Goal: Ask a question: Seek information or help from site administrators or community

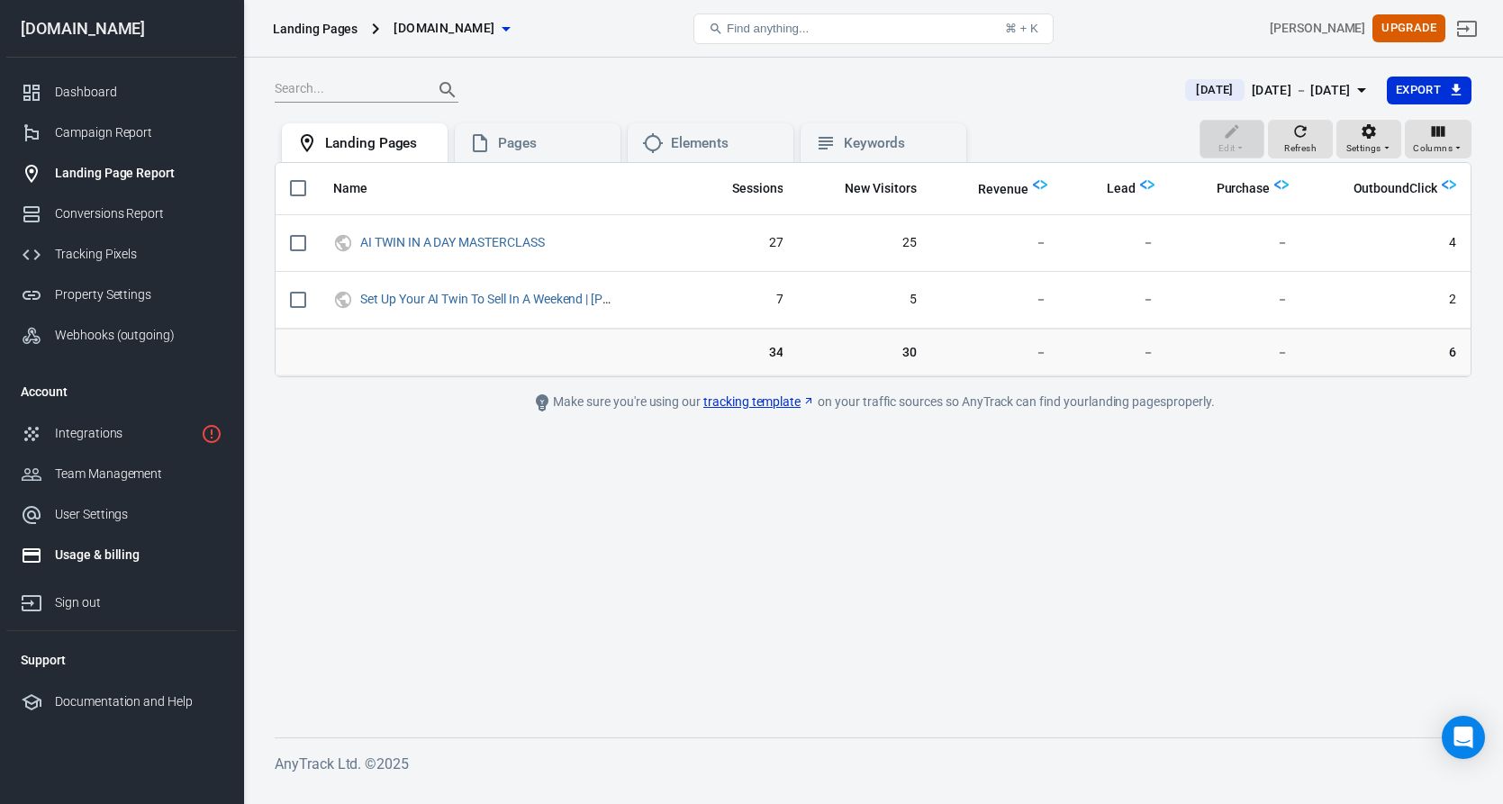
click at [110, 551] on div "Usage & billing" at bounding box center [139, 555] width 168 height 19
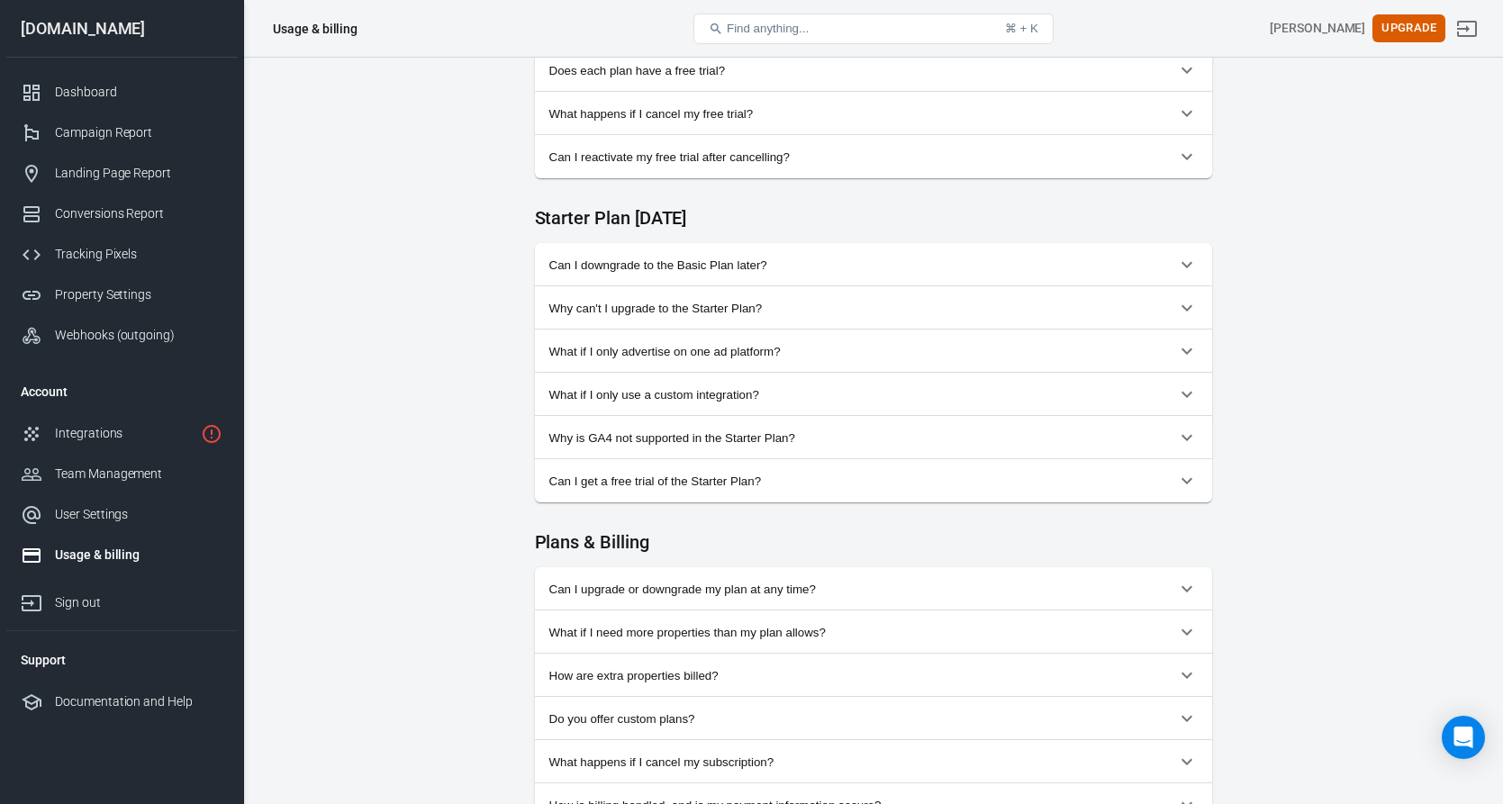
scroll to position [943, 0]
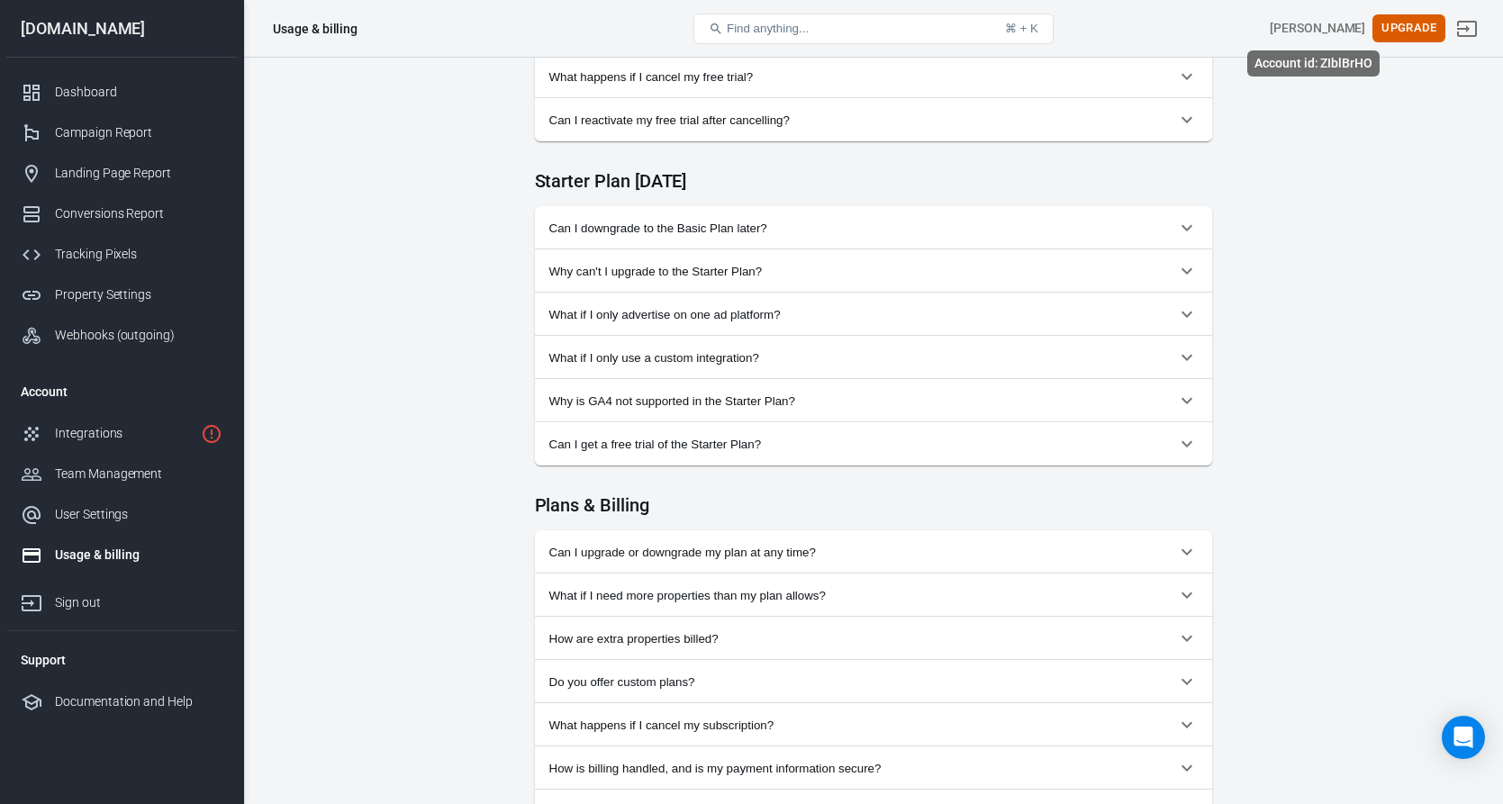
click at [1298, 26] on div "[PERSON_NAME]" at bounding box center [1317, 28] width 95 height 19
click at [864, 548] on button "Can I upgrade or downgrade my plan at any time?" at bounding box center [873, 551] width 677 height 43
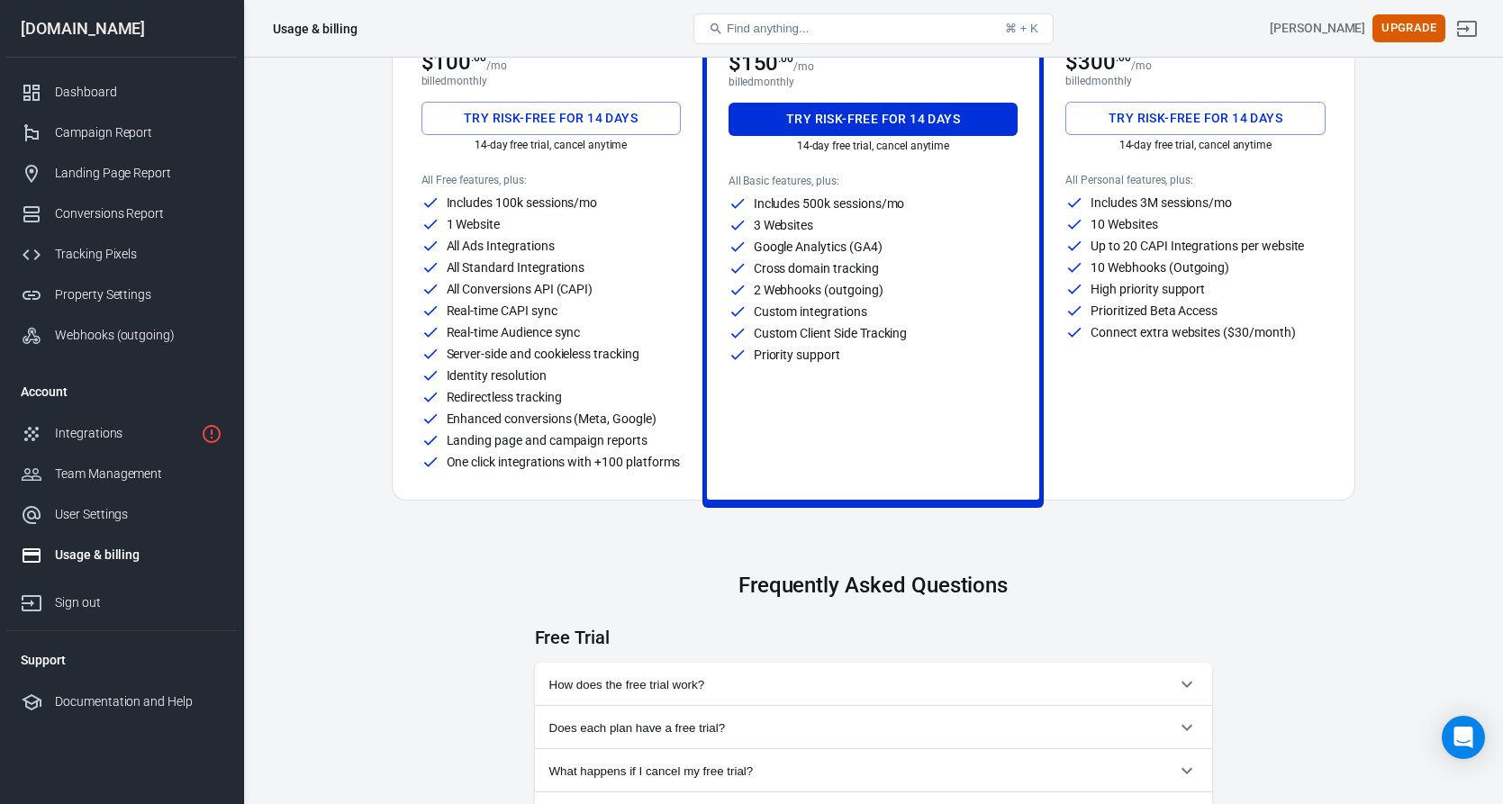
scroll to position [0, 0]
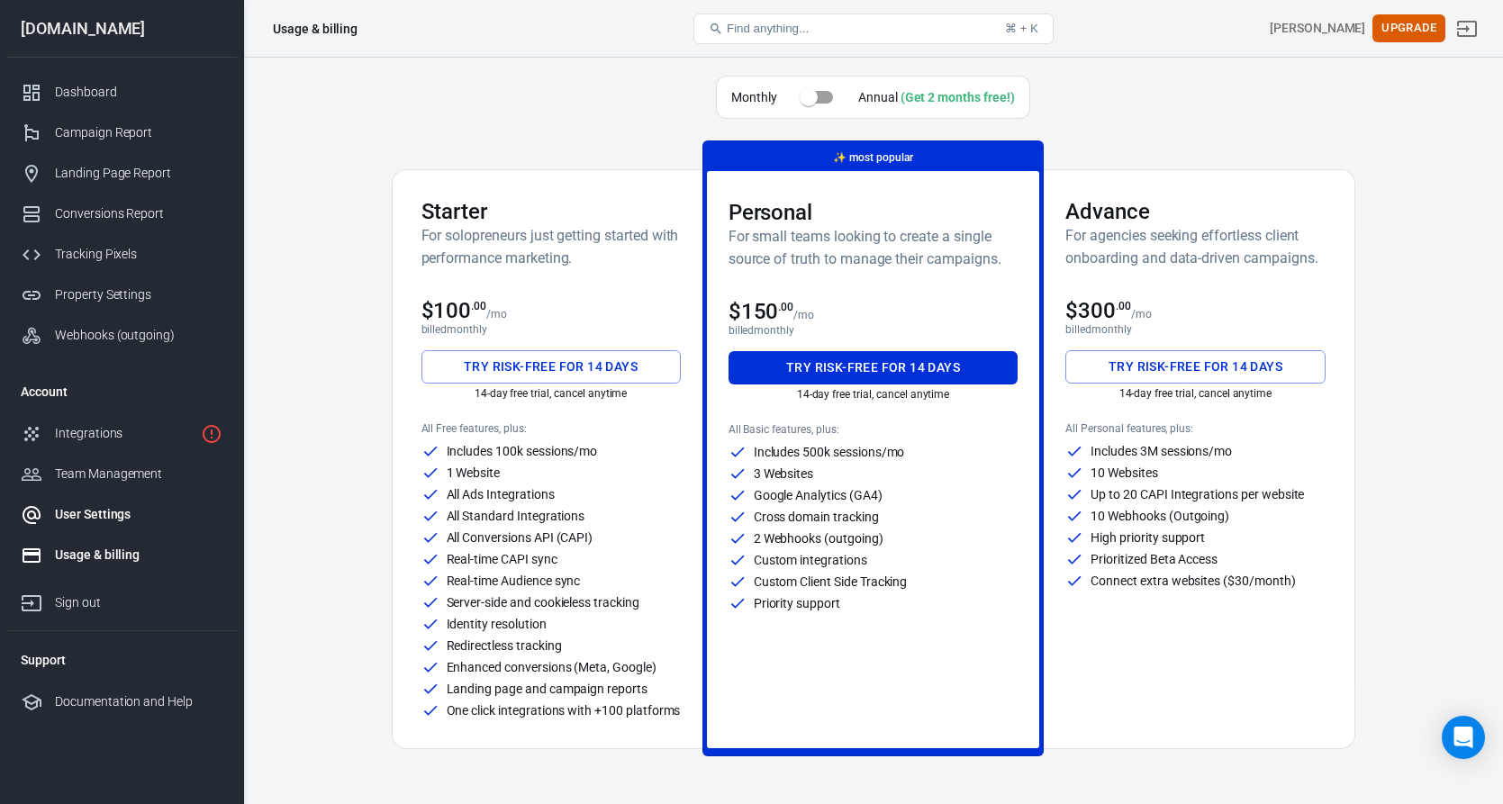
click at [116, 509] on div "User Settings" at bounding box center [139, 514] width 168 height 19
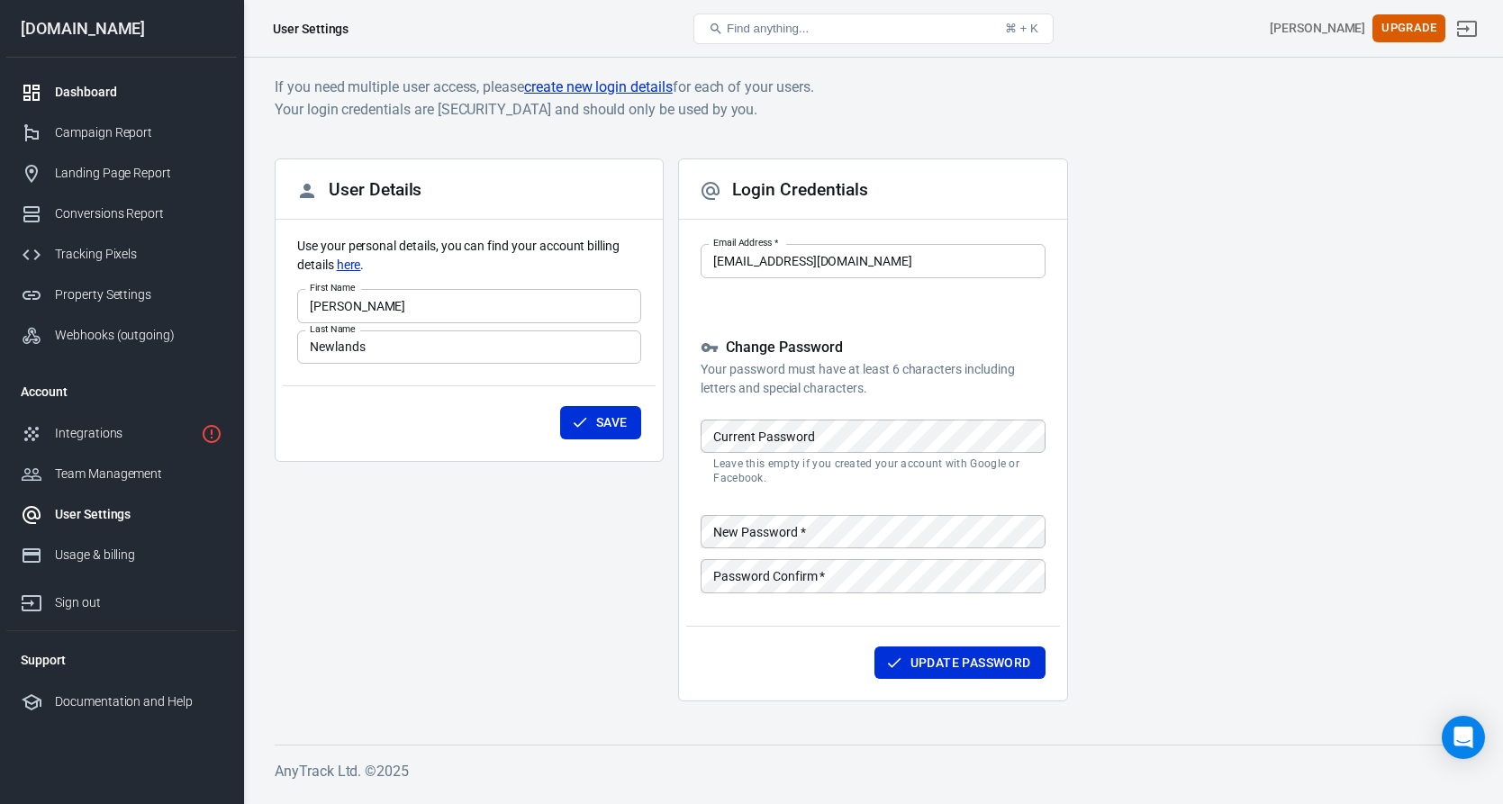
click at [120, 81] on link "Dashboard" at bounding box center [121, 92] width 231 height 41
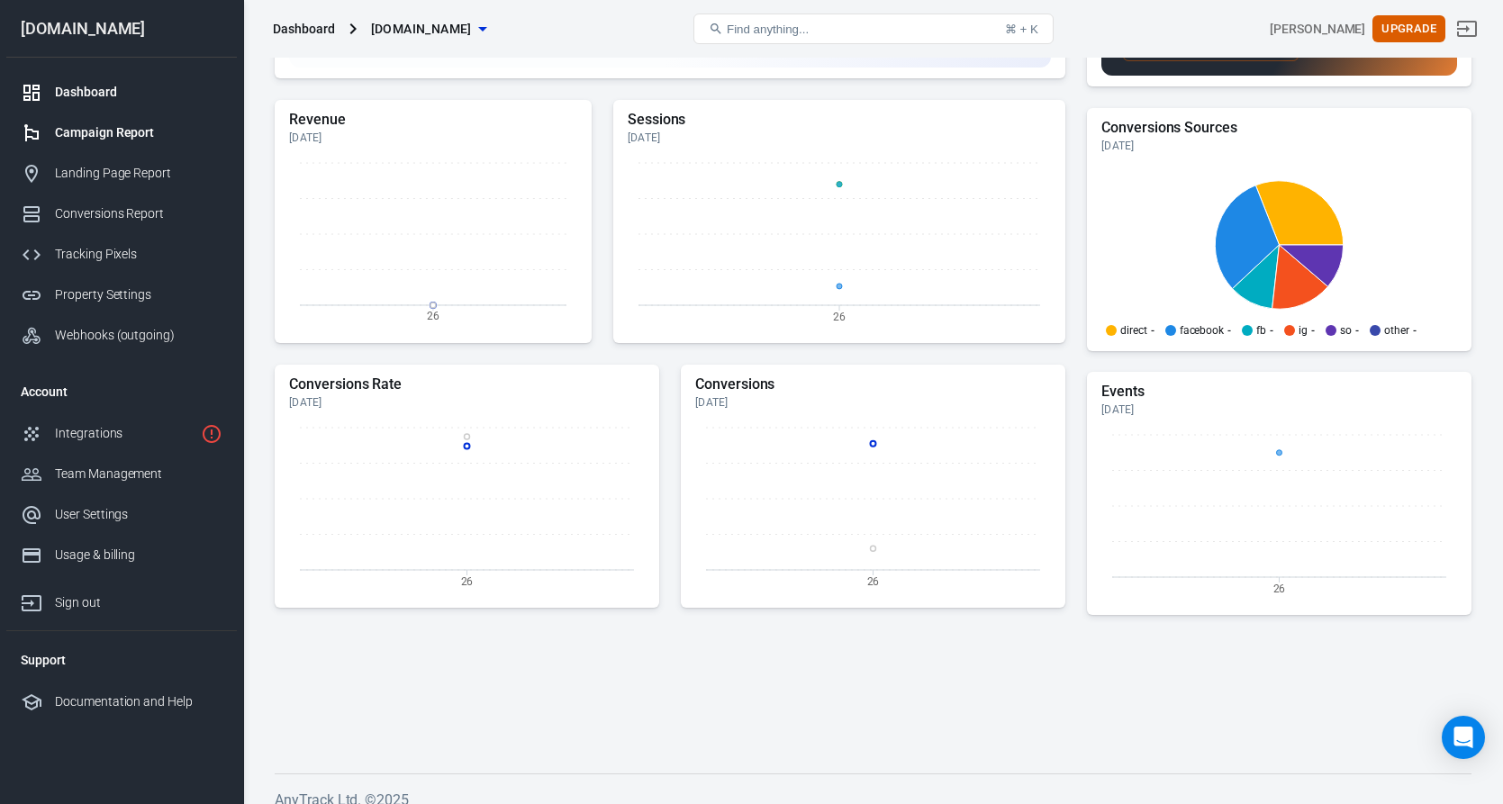
scroll to position [425, 0]
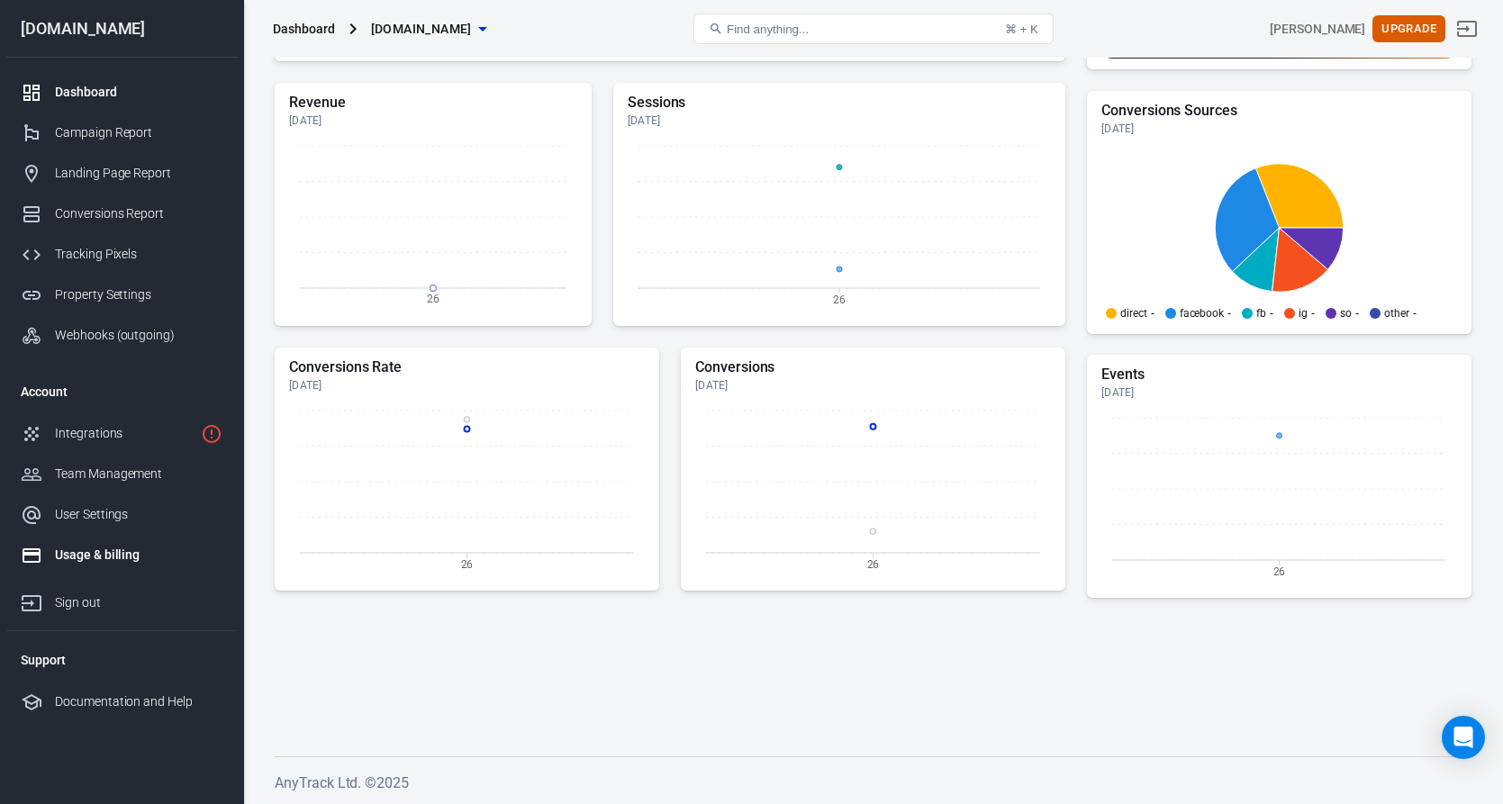
click at [83, 552] on div "Usage & billing" at bounding box center [139, 555] width 168 height 19
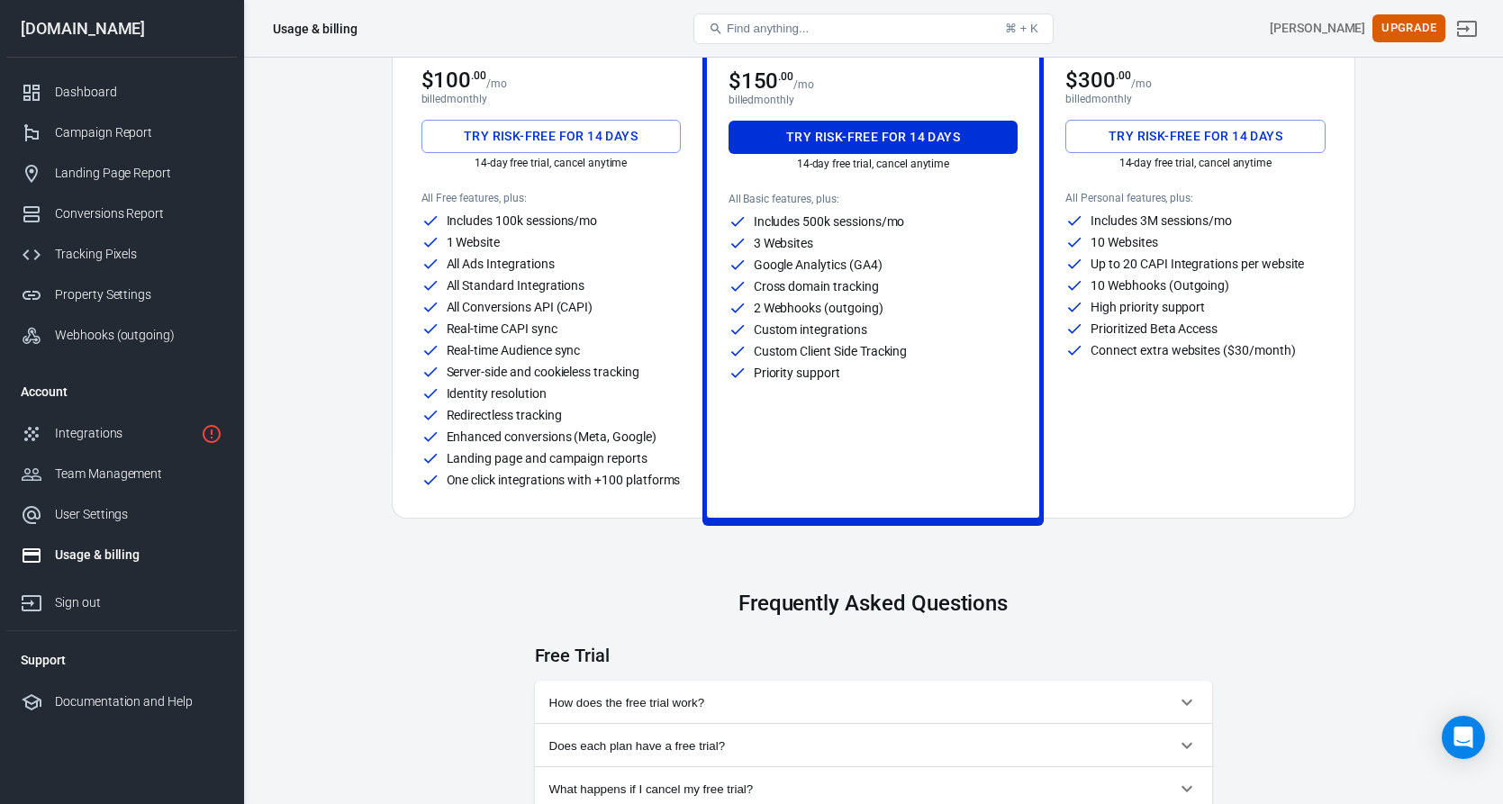
scroll to position [232, 0]
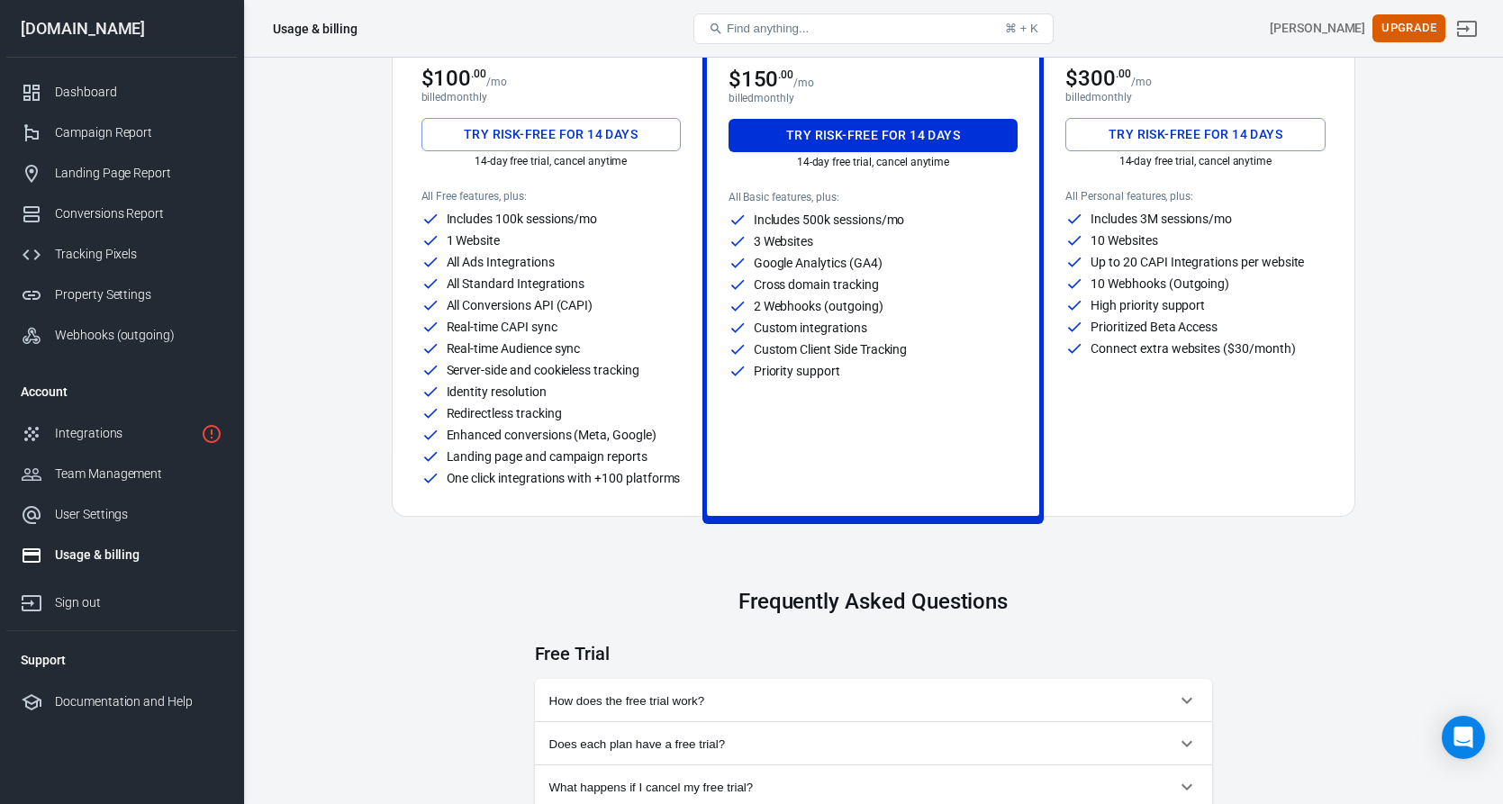
click at [557, 407] on p "Redirectless tracking" at bounding box center [504, 413] width 115 height 13
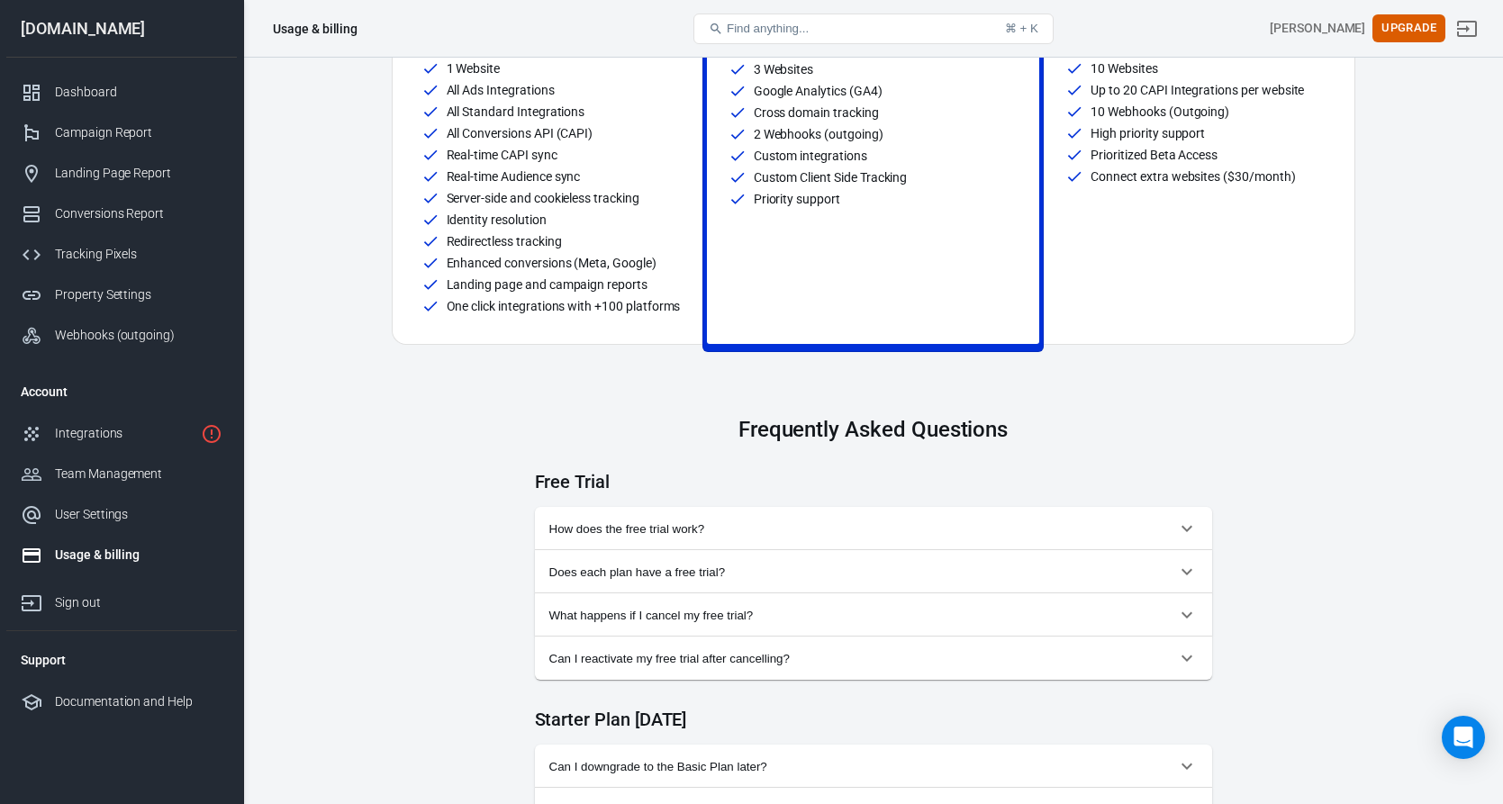
scroll to position [412, 0]
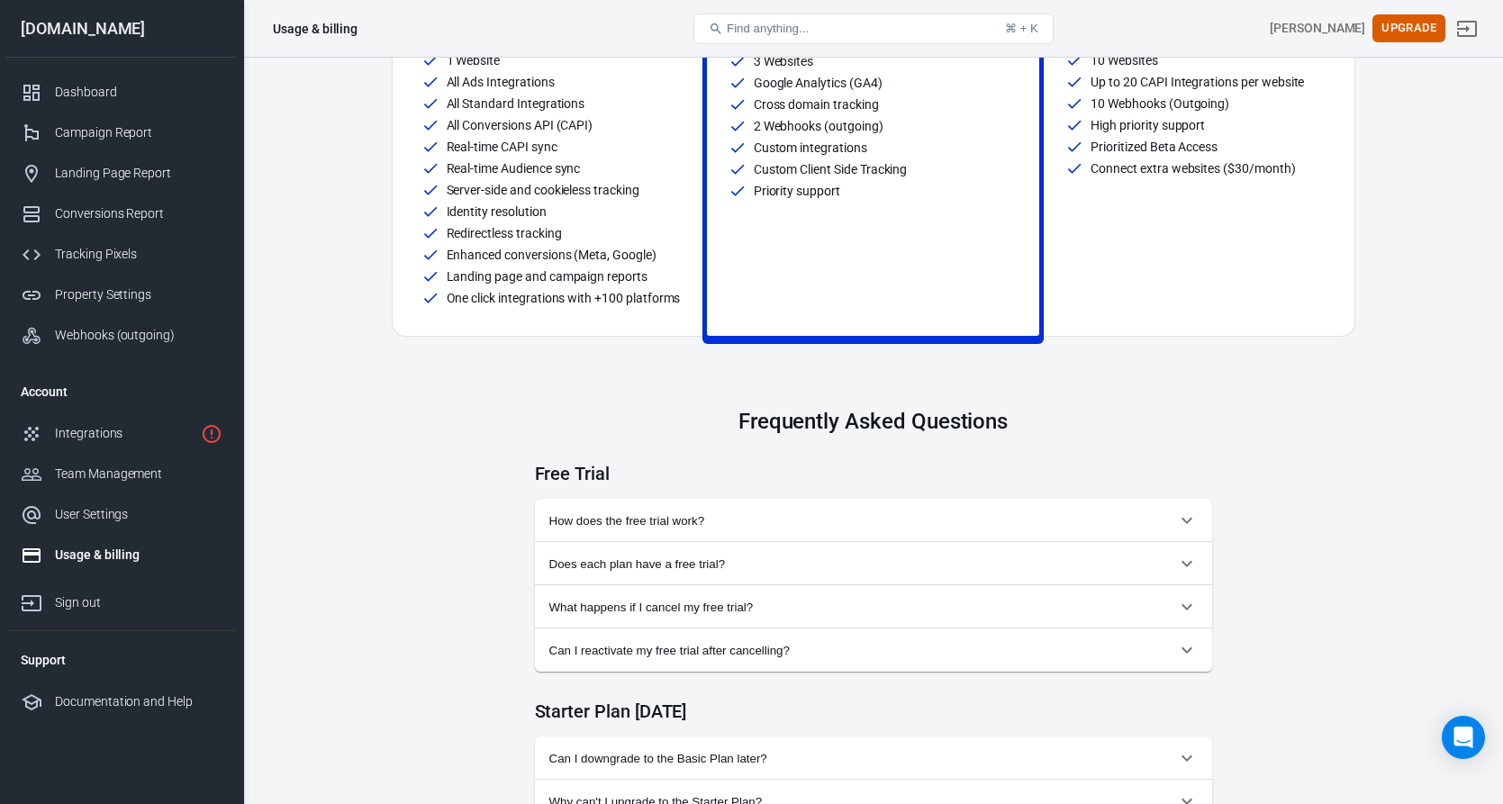
click at [601, 612] on span "What happens if I cancel my free trial?" at bounding box center [862, 608] width 627 height 14
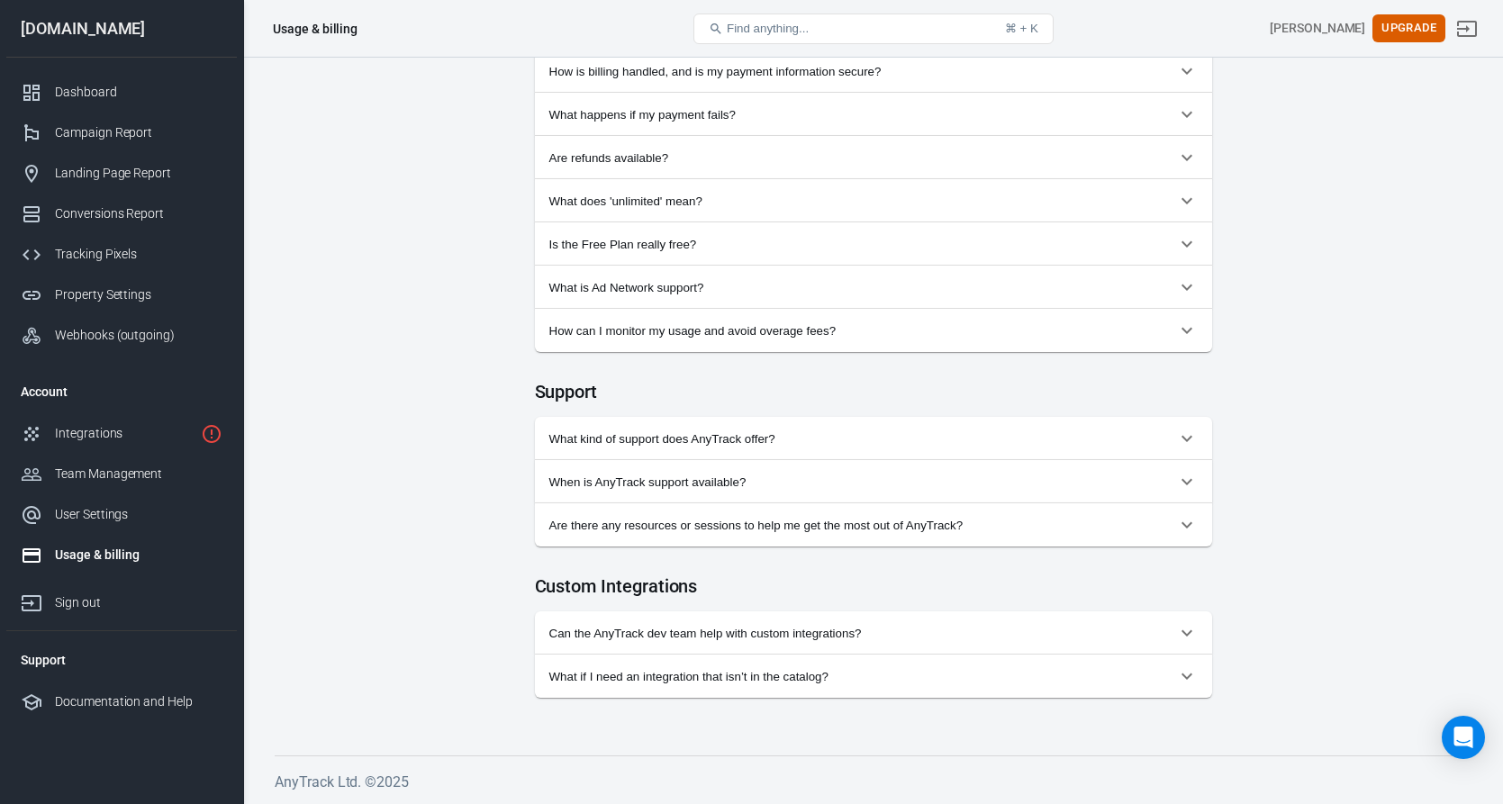
scroll to position [1409, 0]
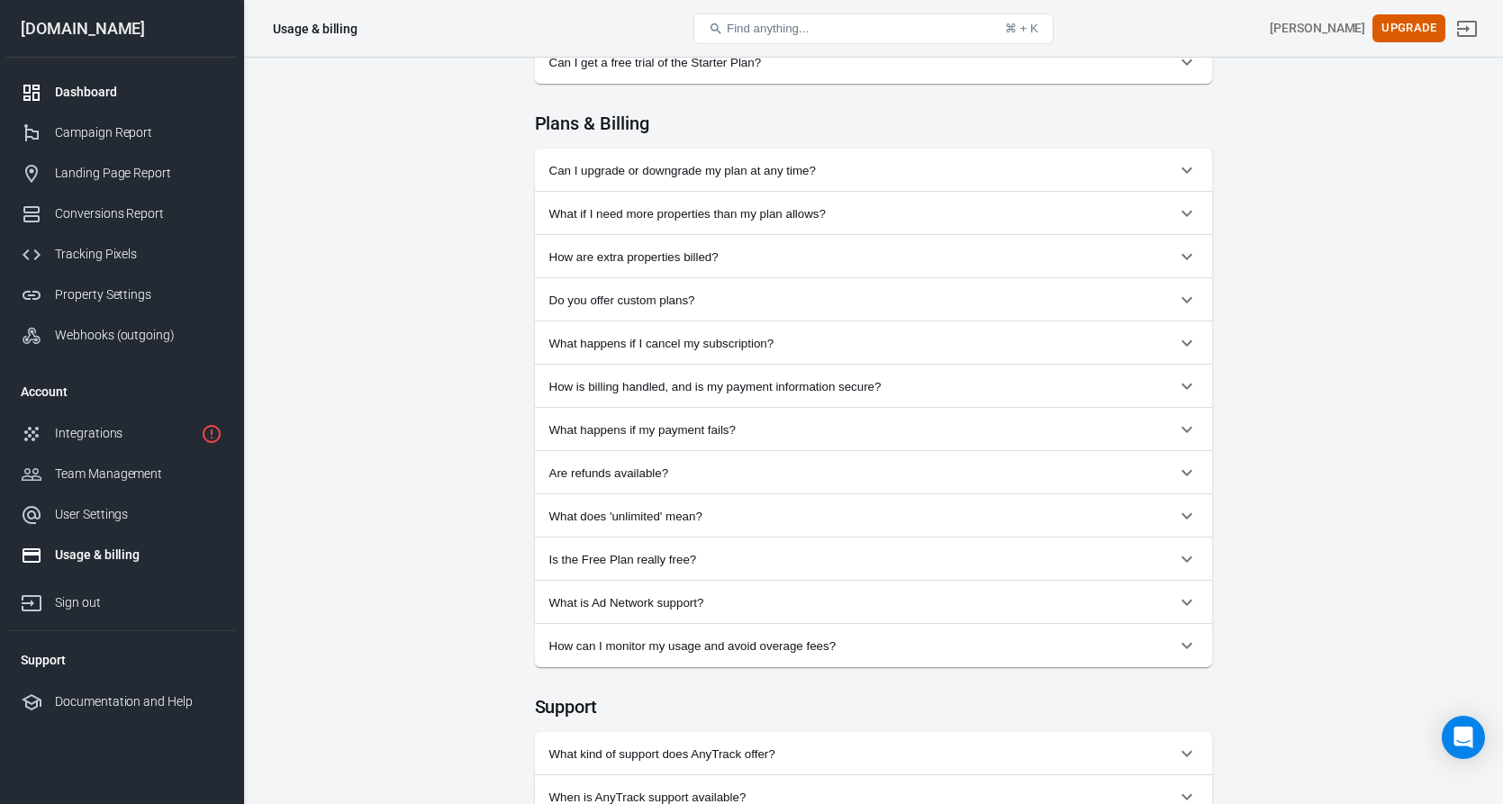
click at [58, 77] on link "Dashboard" at bounding box center [121, 92] width 231 height 41
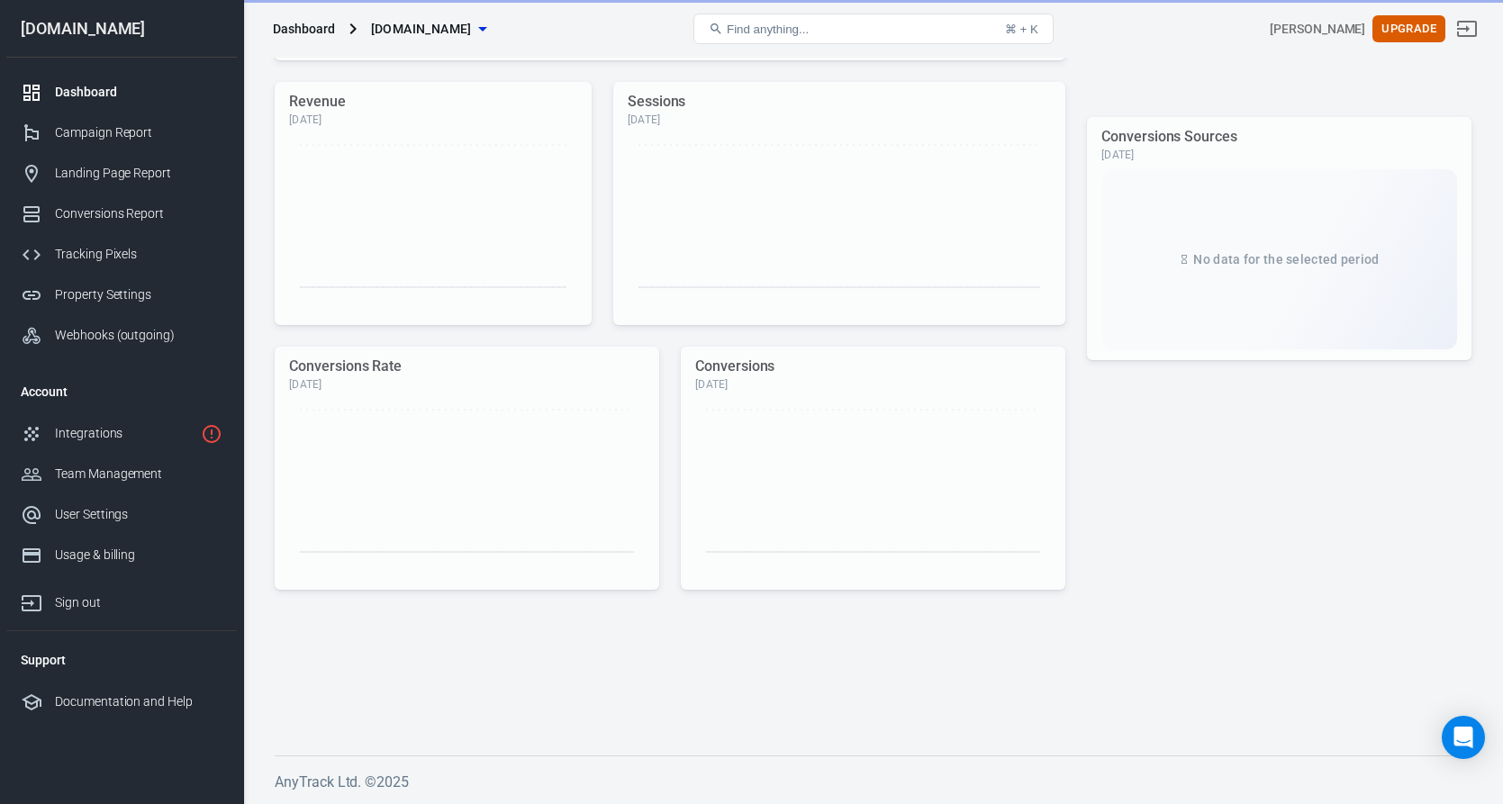
scroll to position [425, 0]
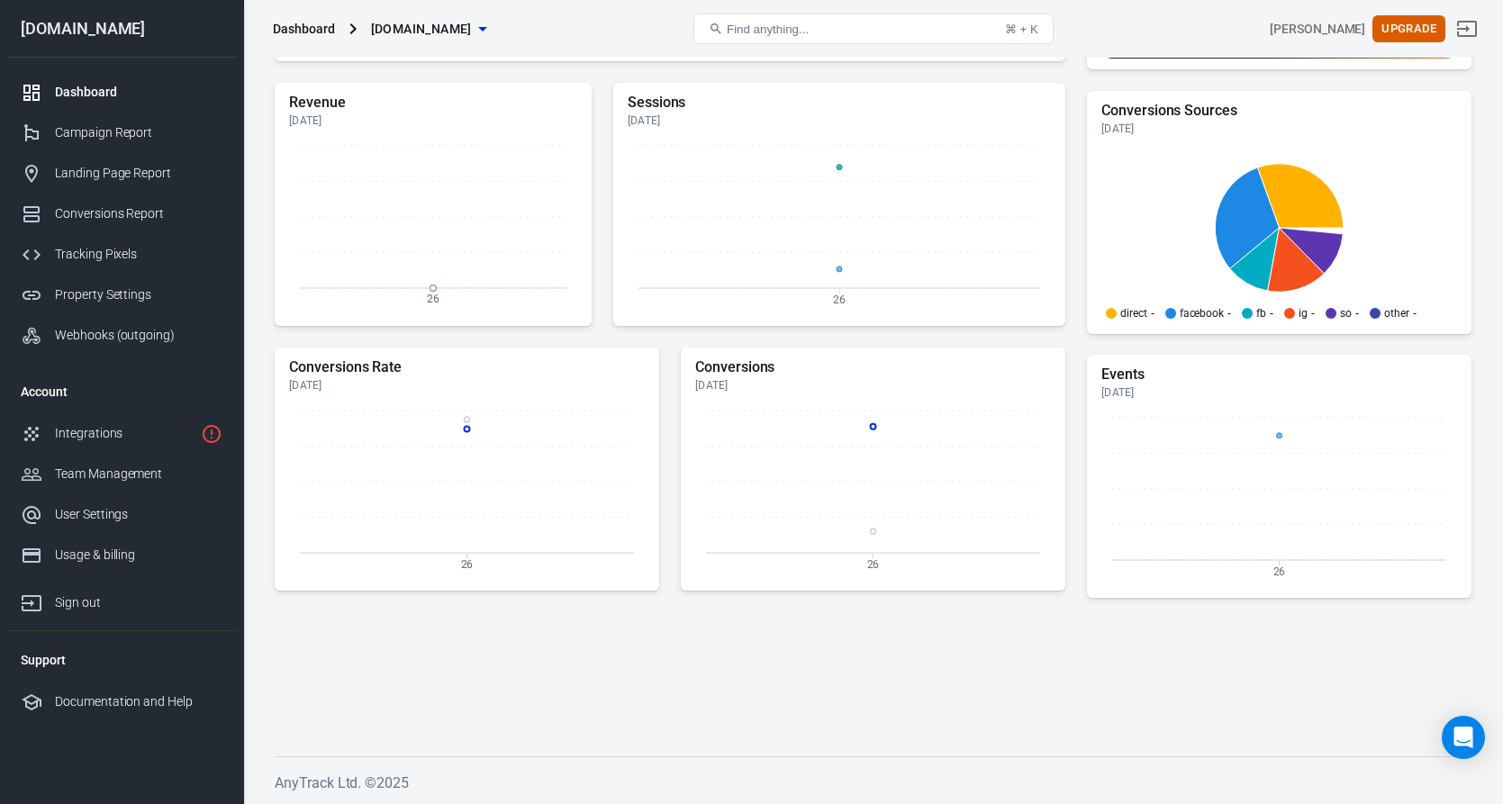
click at [67, 28] on div "[DOMAIN_NAME]" at bounding box center [121, 29] width 231 height 16
click at [1412, 16] on button "Upgrade" at bounding box center [1409, 29] width 73 height 28
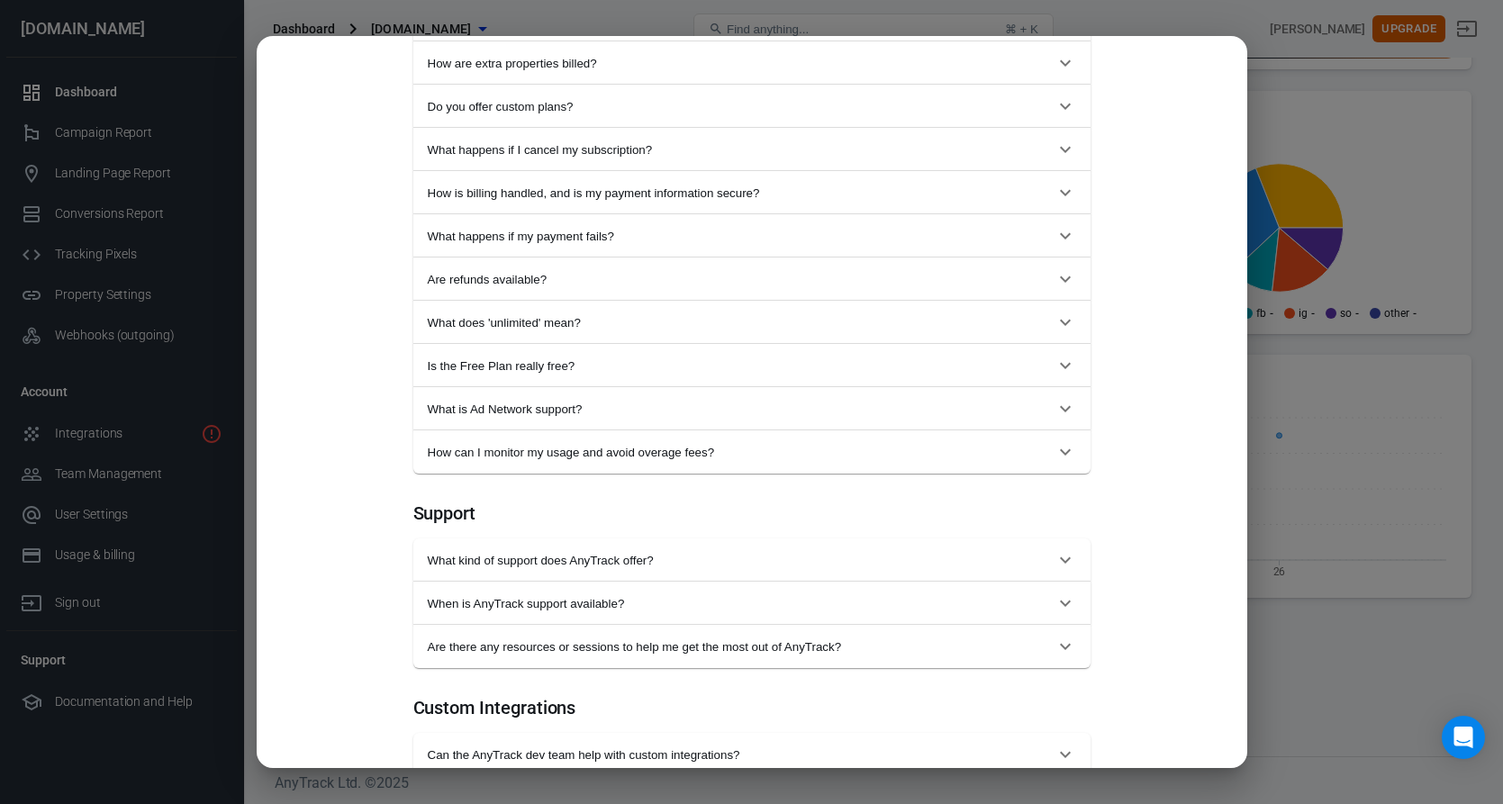
scroll to position [1624, 0]
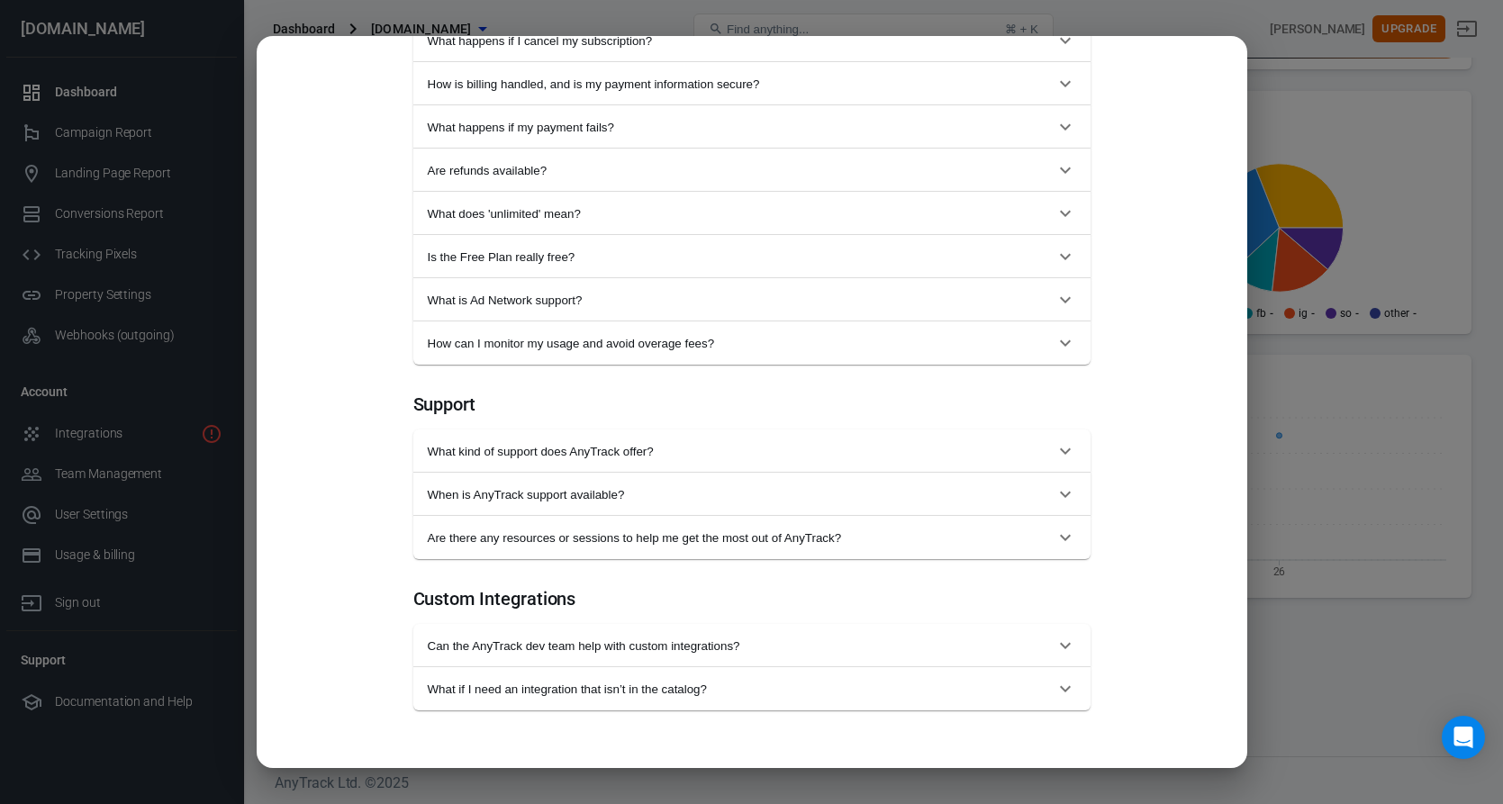
click at [1340, 584] on div "Monthly Annual (Get 2 months free!) Starter For solopreneurs just getting start…" at bounding box center [751, 402] width 1503 height 804
click at [1395, 705] on div "Monthly Annual (Get 2 months free!) Starter For solopreneurs just getting start…" at bounding box center [751, 402] width 1503 height 804
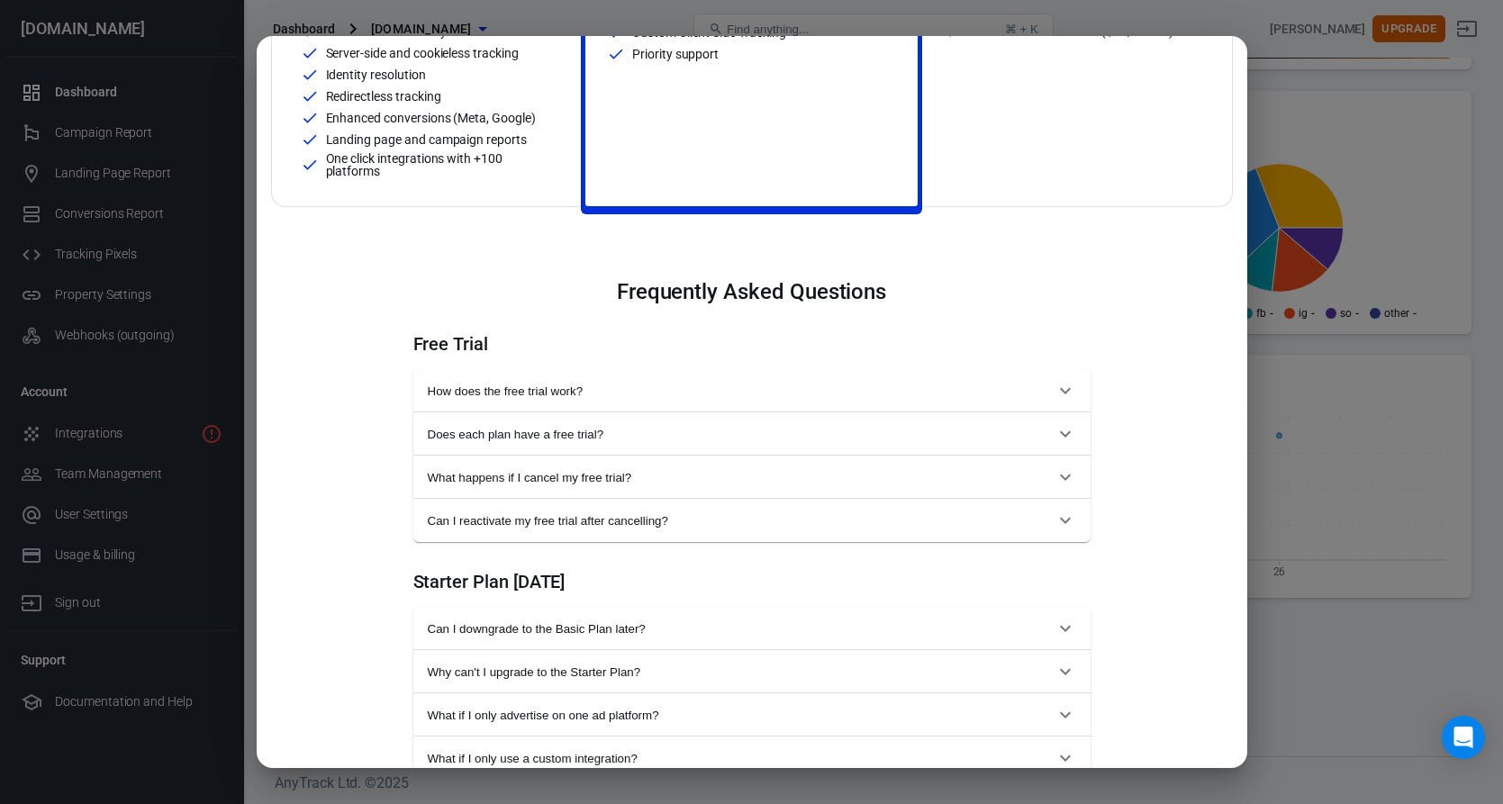
scroll to position [0, 0]
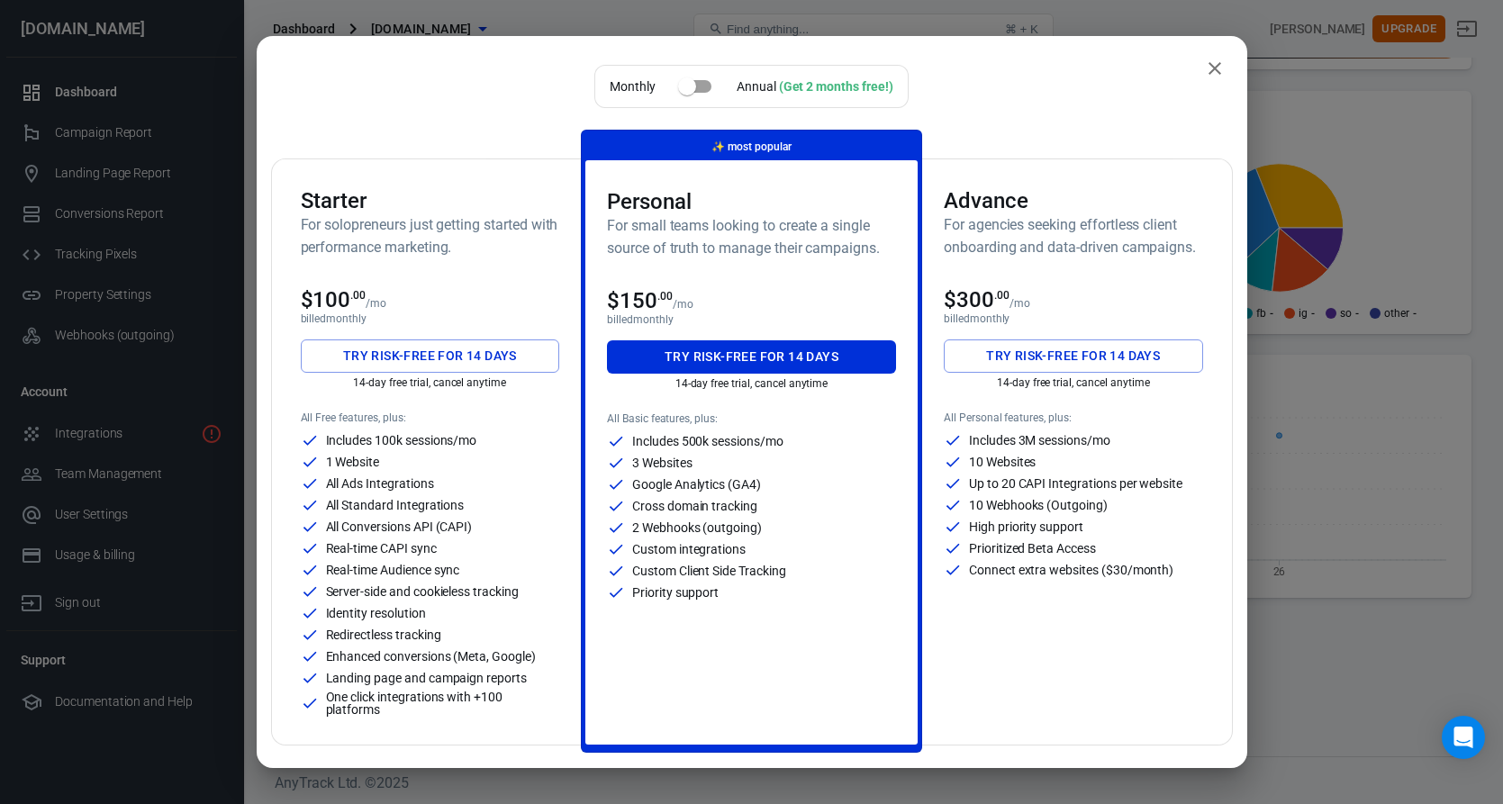
click at [1212, 68] on icon "close" at bounding box center [1215, 69] width 22 height 22
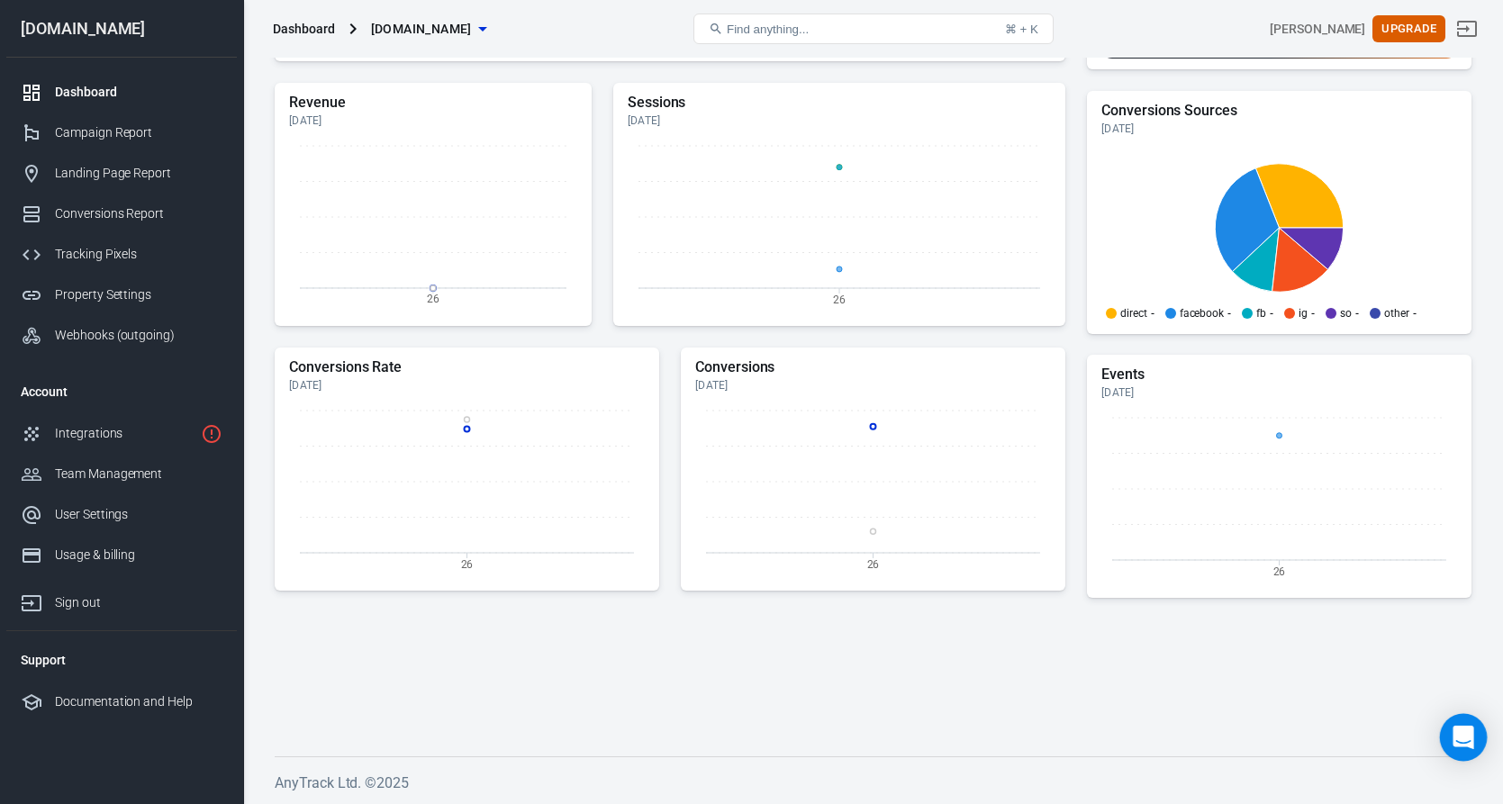
click at [1454, 737] on div "Open Intercom Messenger" at bounding box center [1464, 738] width 48 height 48
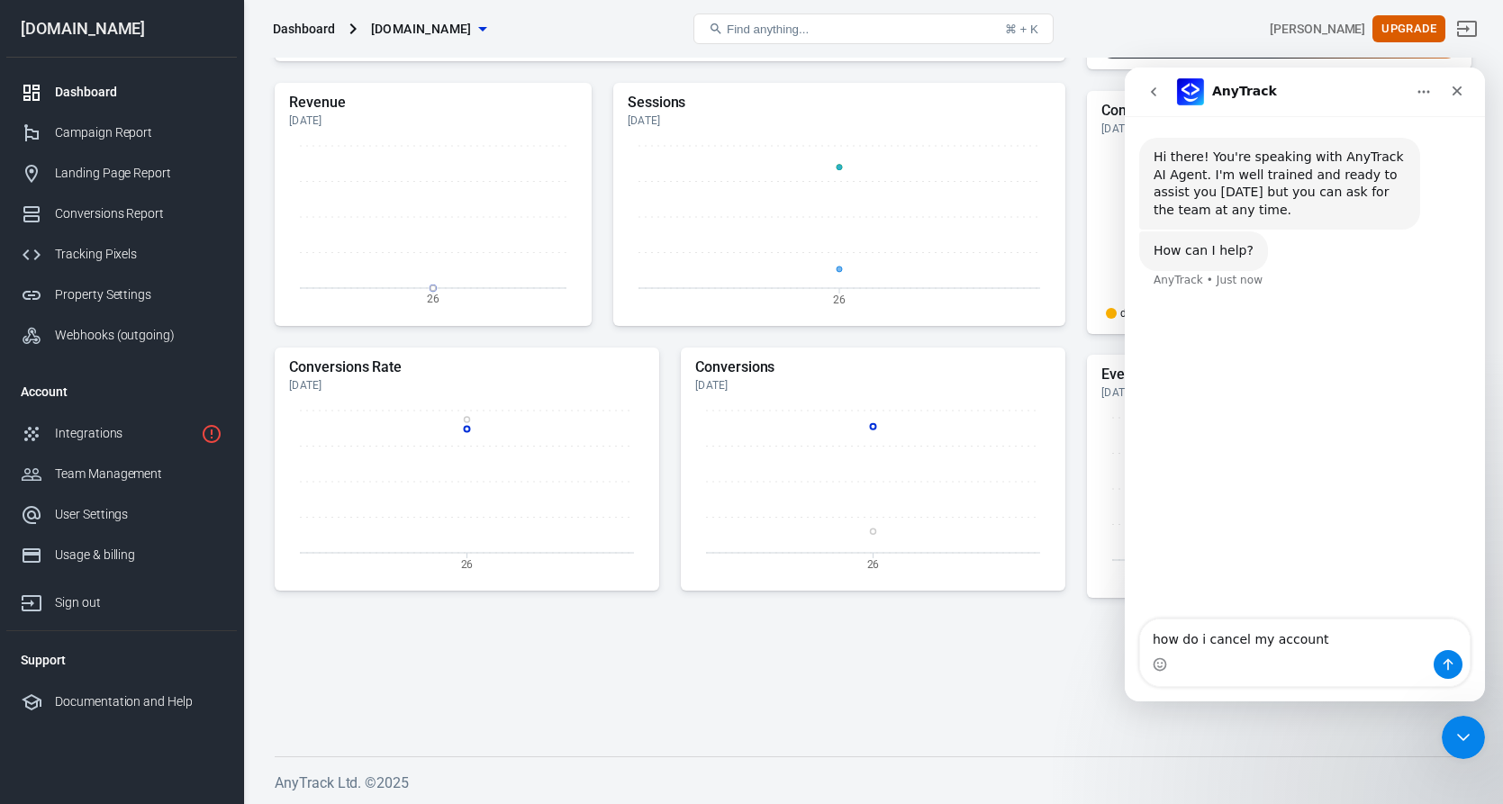
type textarea "how do i cancel my account?"
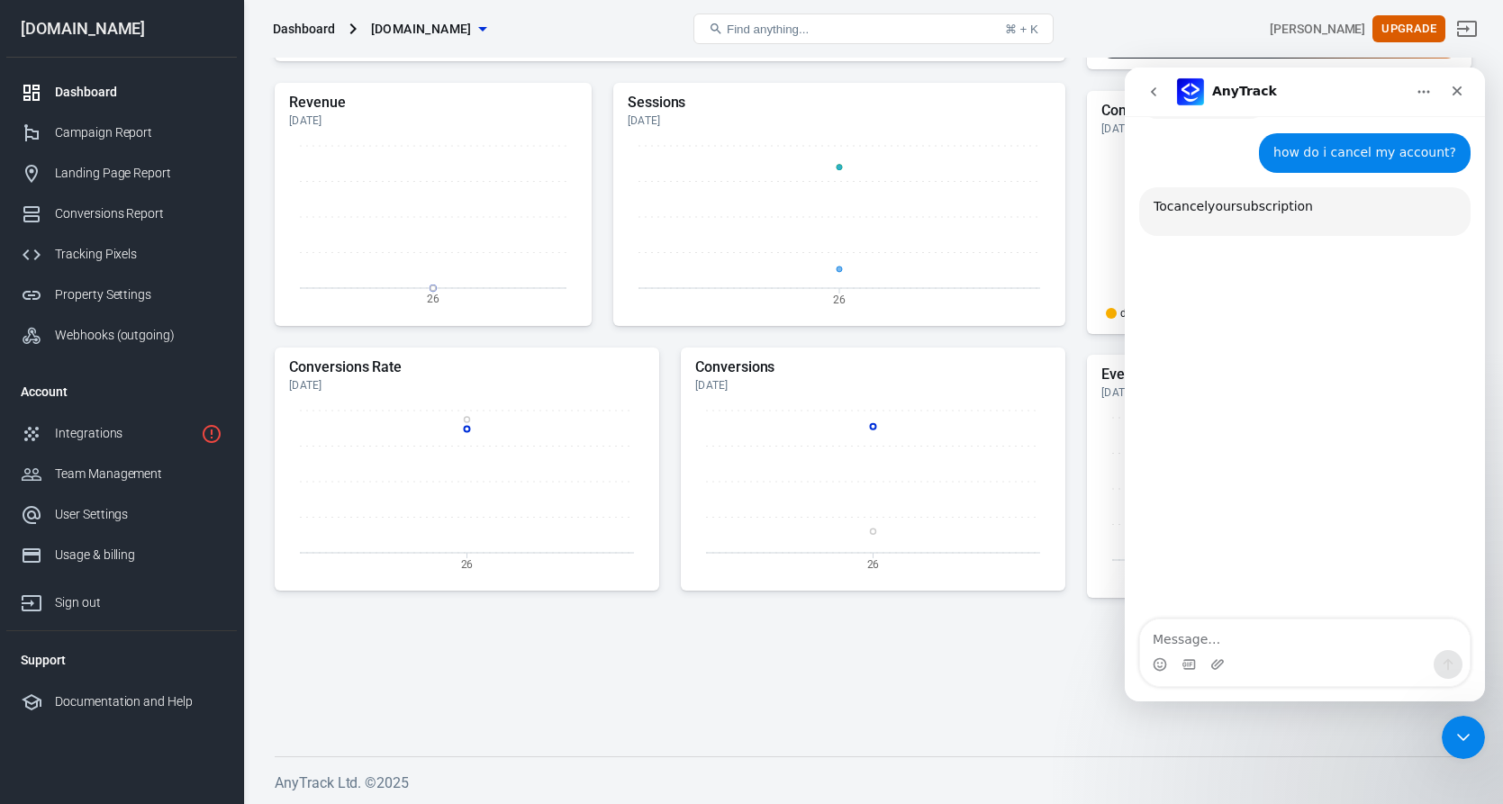
scroll to position [174, 0]
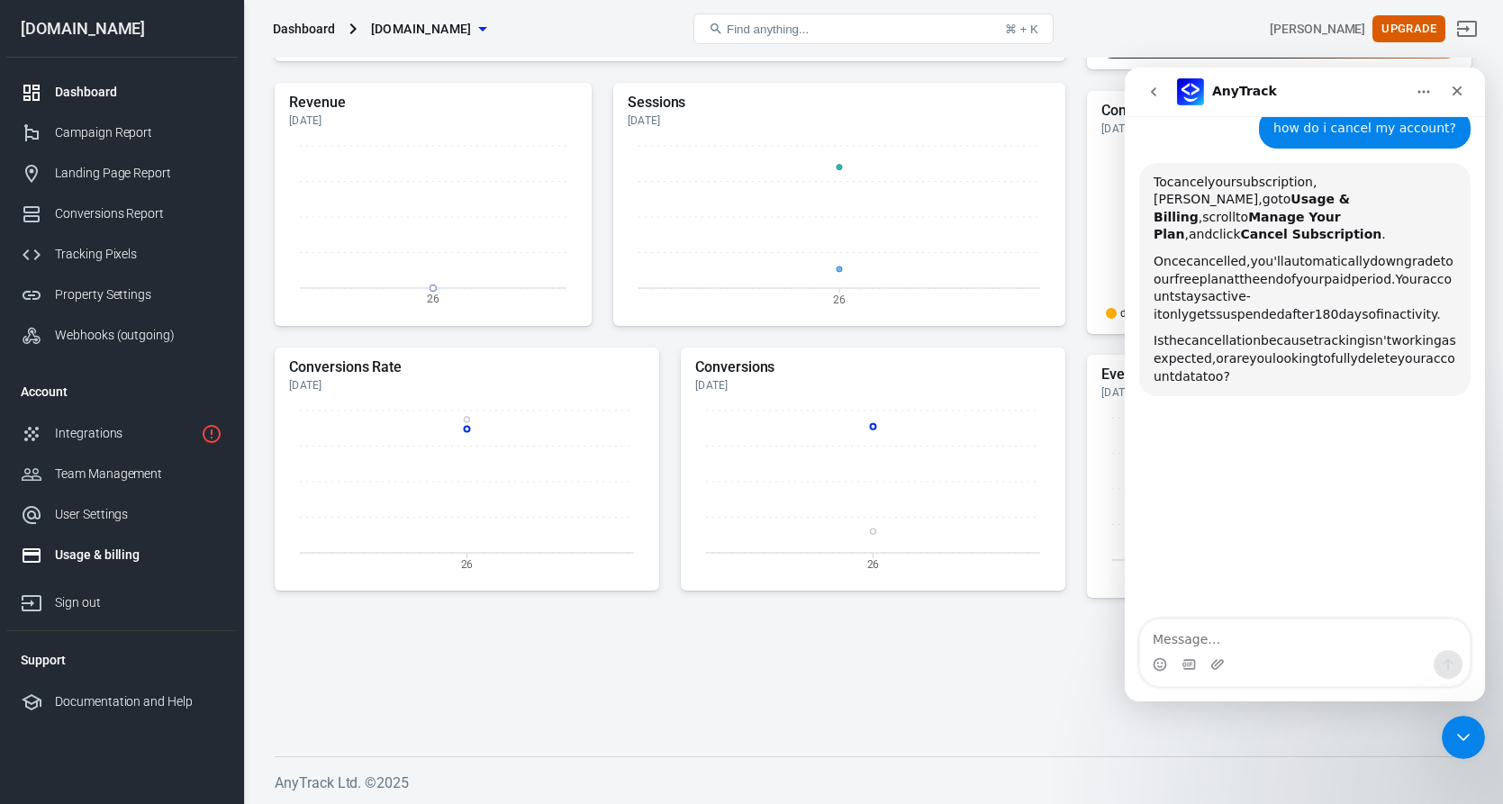
click at [101, 558] on div "Usage & billing" at bounding box center [139, 555] width 168 height 19
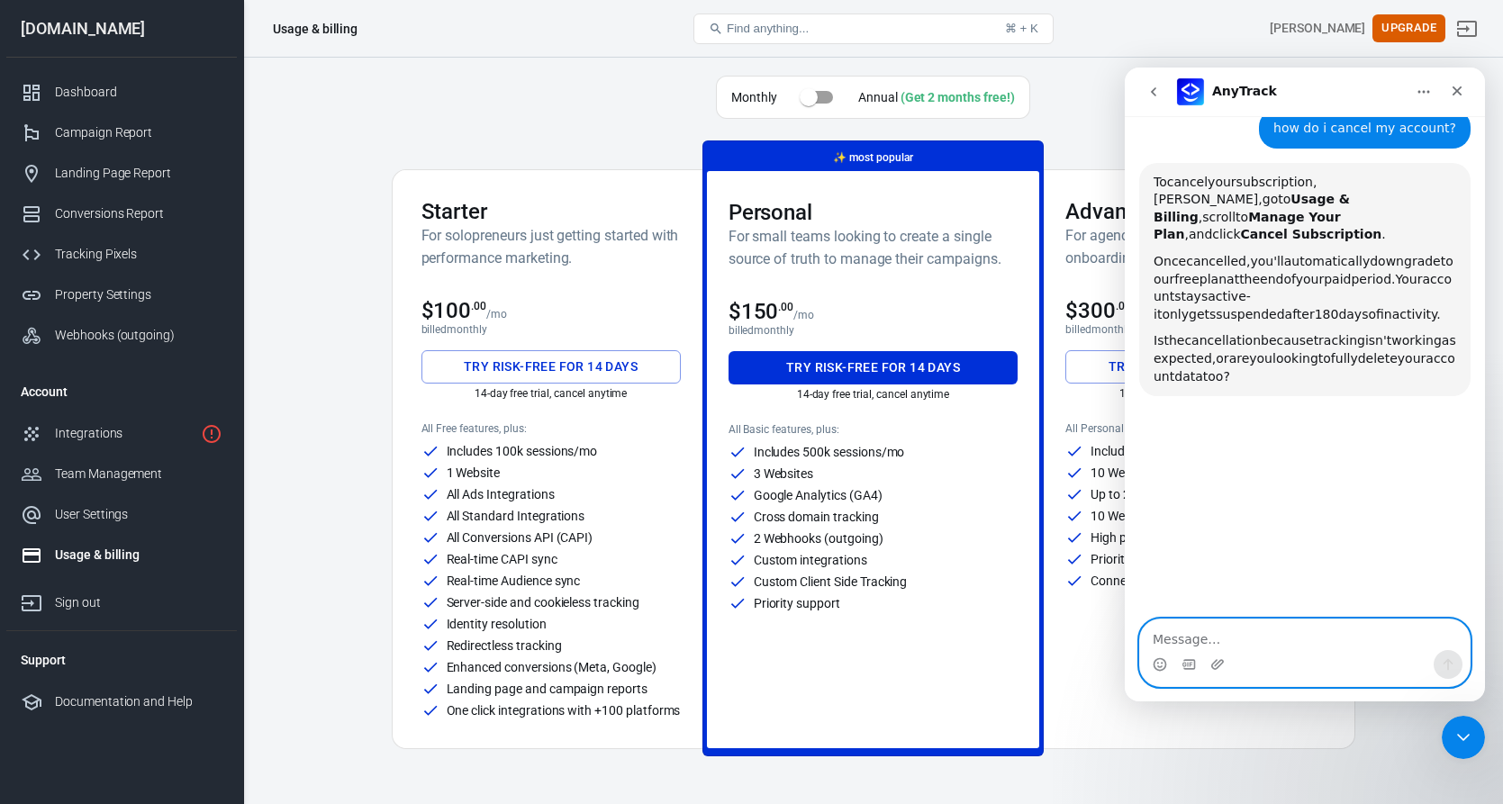
click at [1190, 648] on textarea "Message…" at bounding box center [1305, 635] width 330 height 31
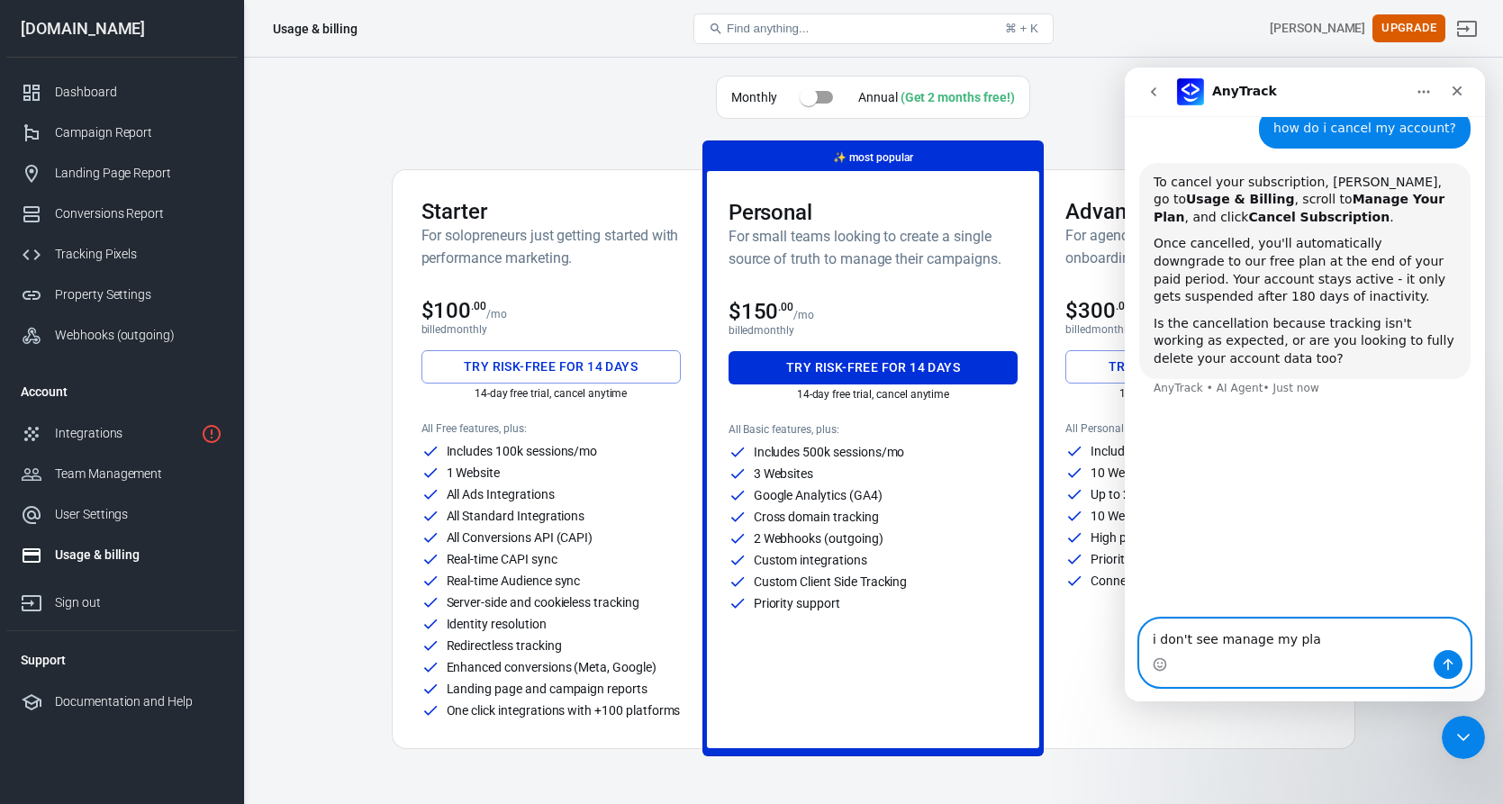
type textarea "i don't see manage my plan"
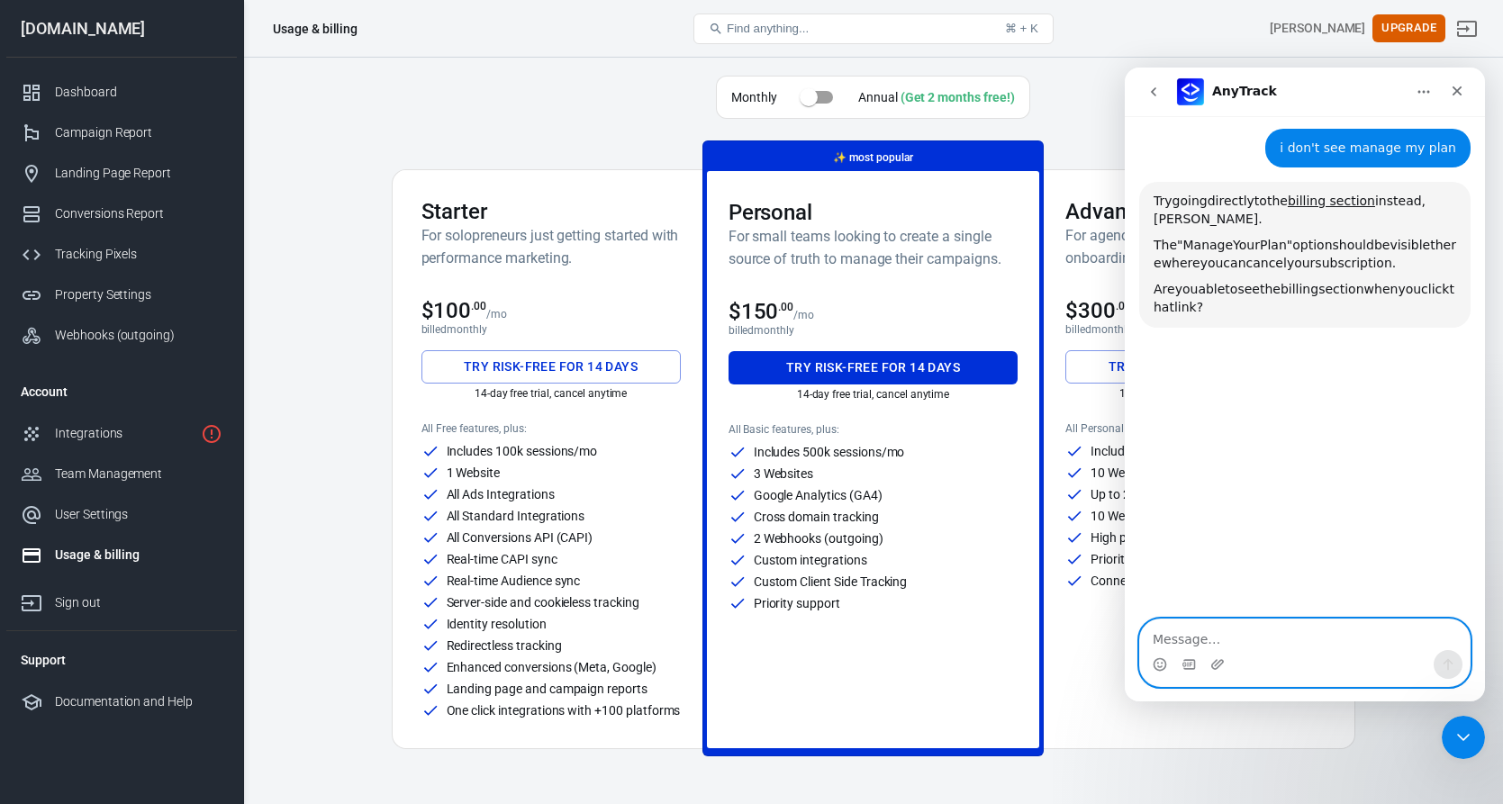
scroll to position [458, 0]
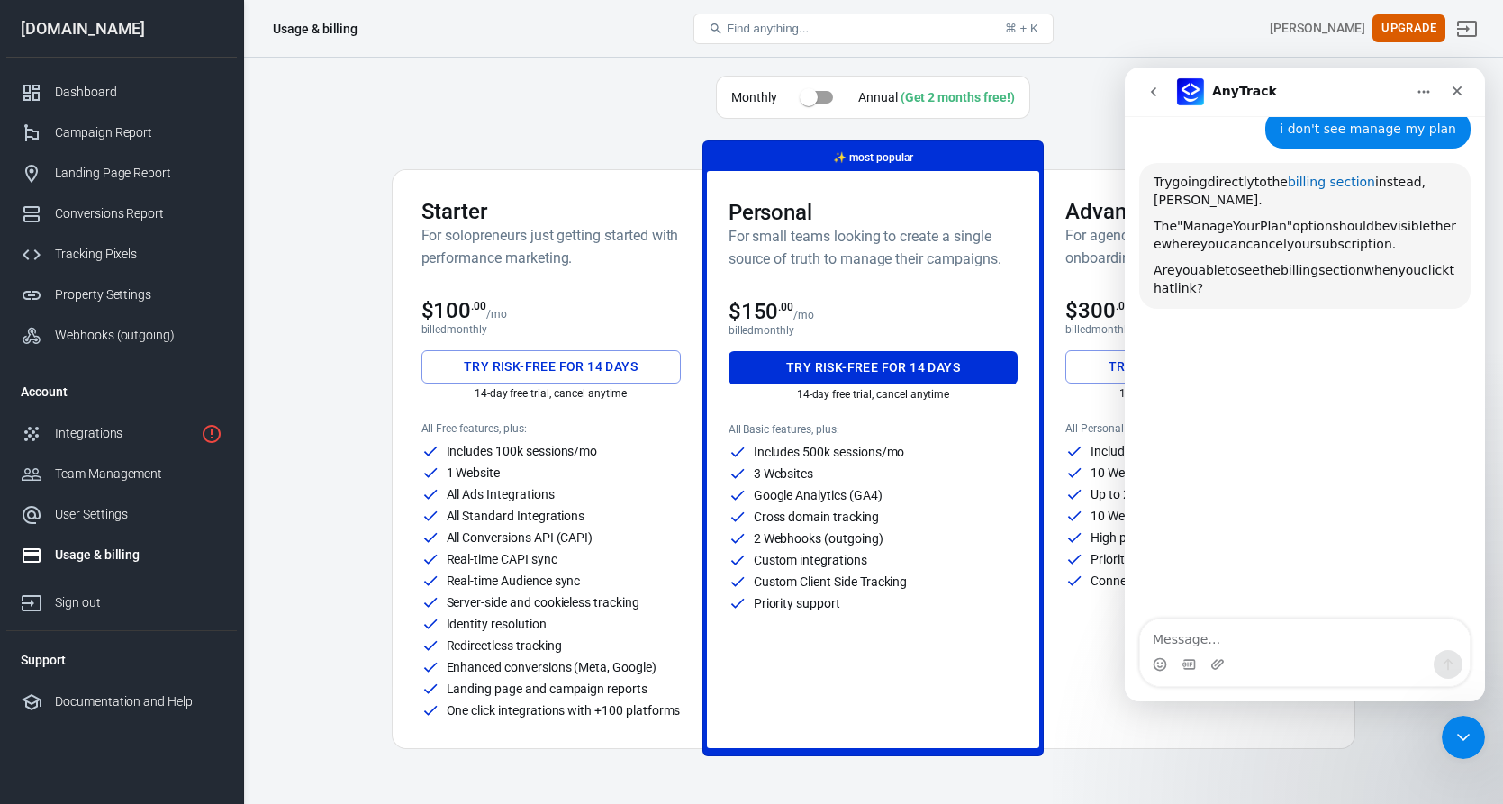
click at [1313, 183] on link "billing section" at bounding box center [1331, 182] width 87 height 14
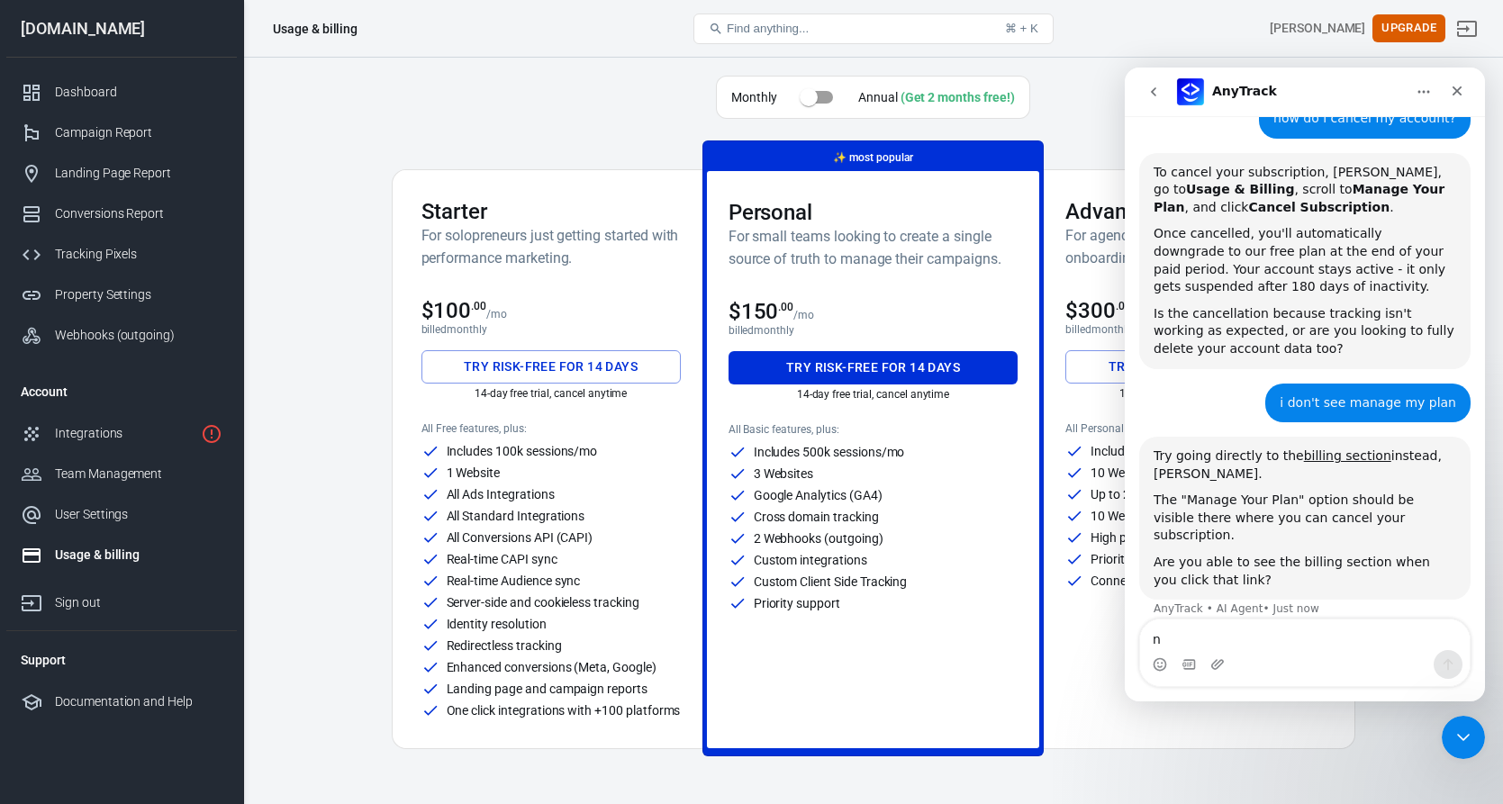
type textarea "no"
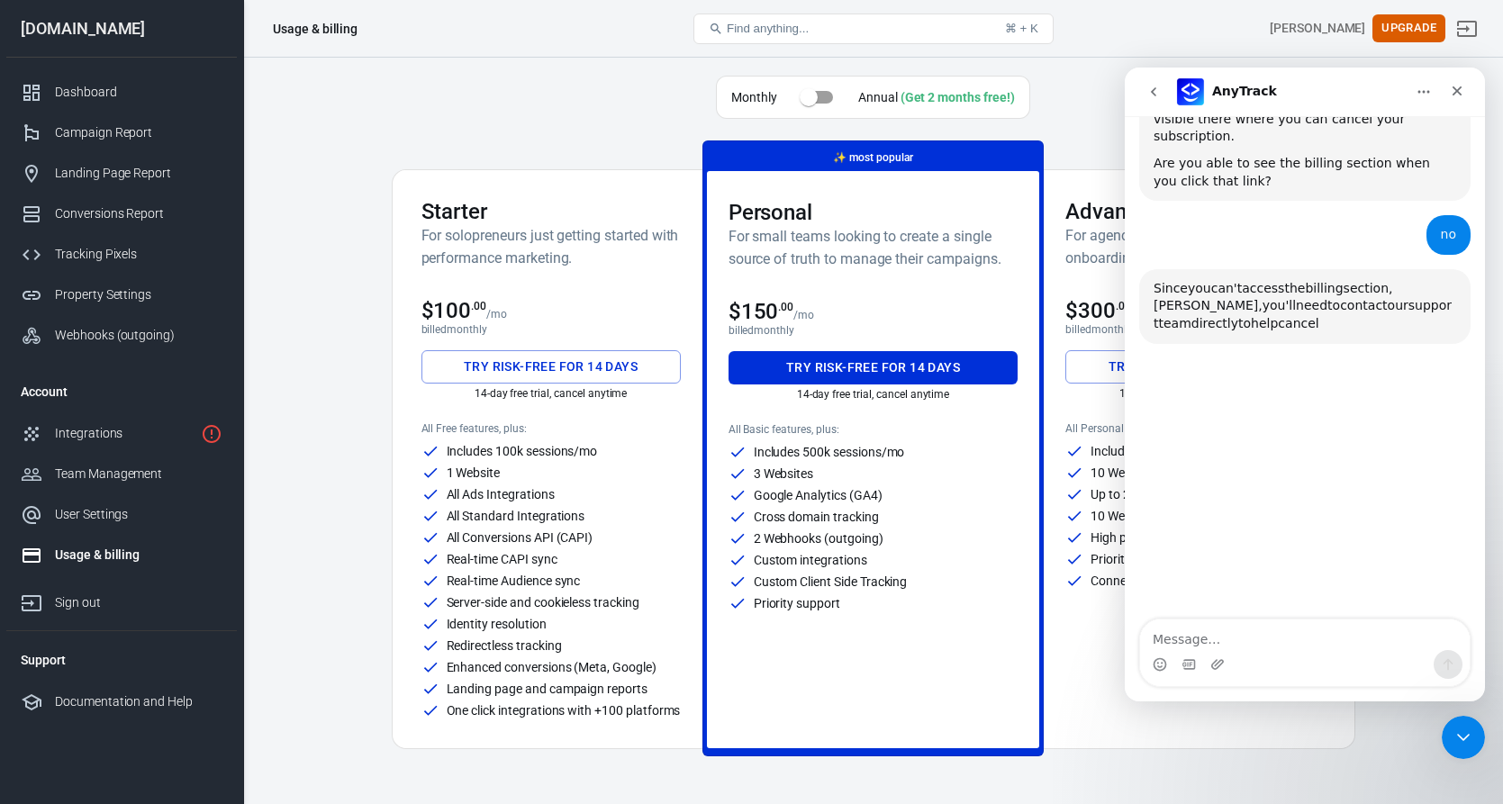
scroll to position [671, 0]
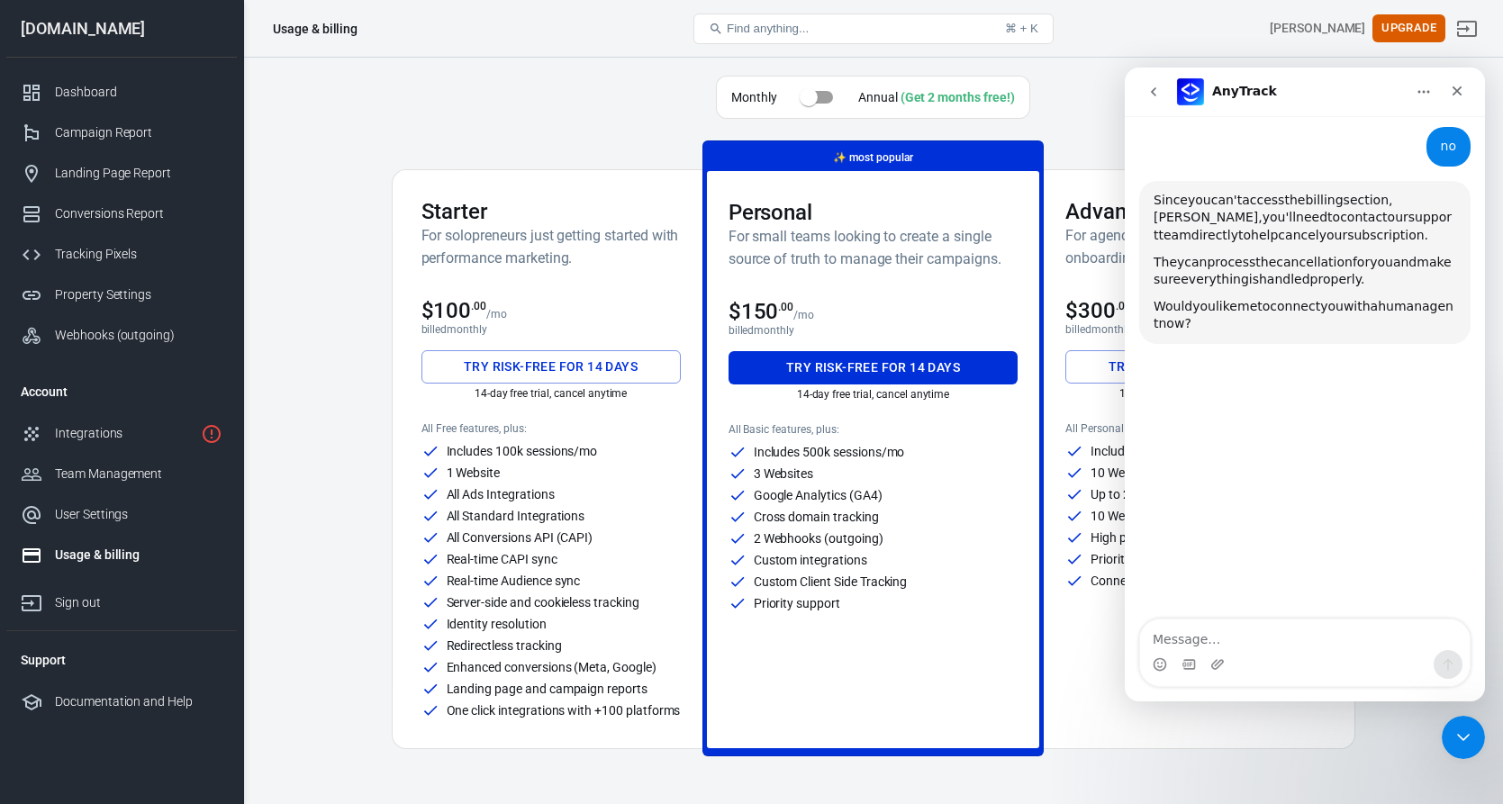
click at [1156, 88] on icon "go back" at bounding box center [1153, 92] width 14 height 14
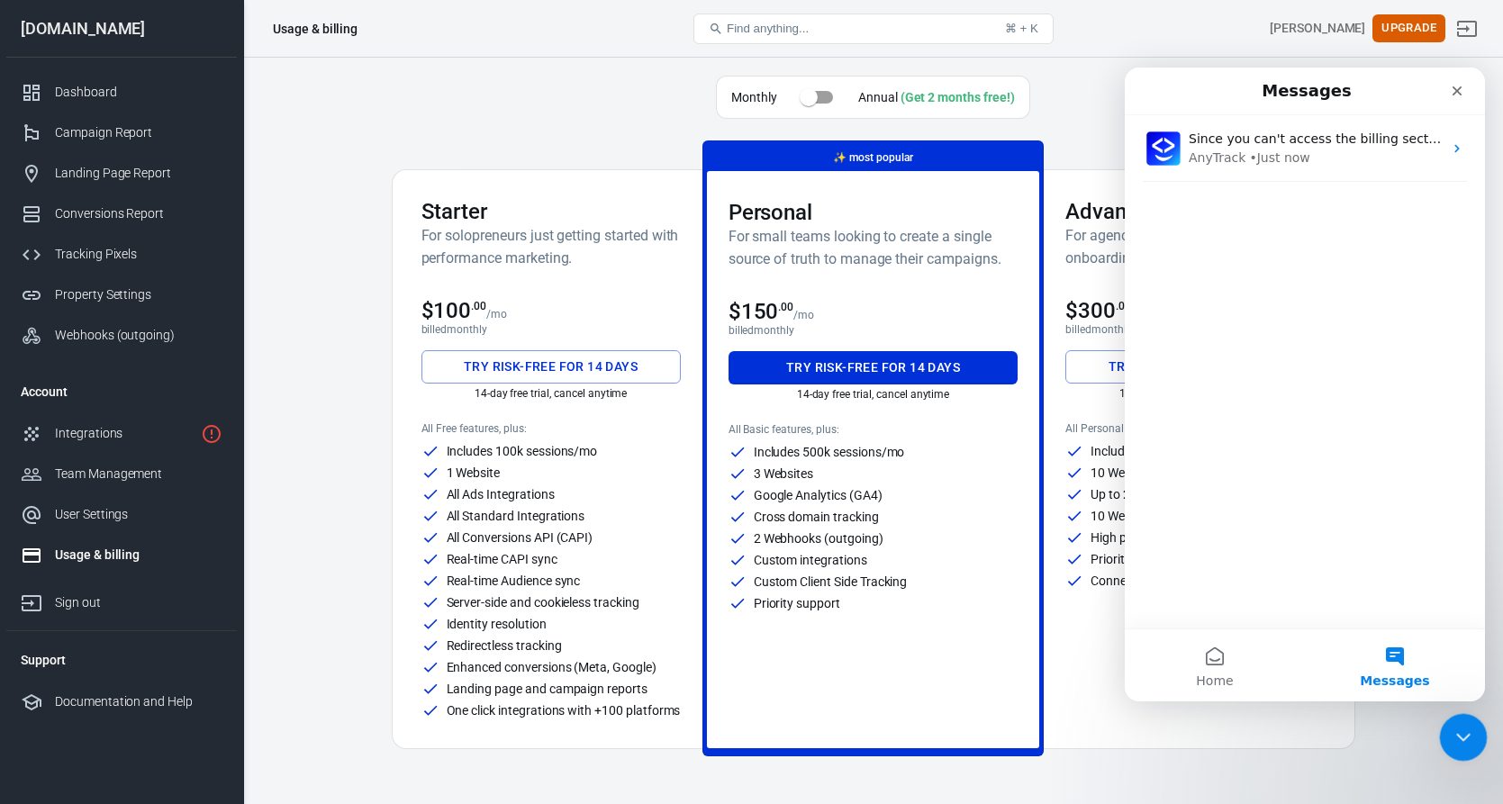
click at [1445, 726] on div "Close Intercom Messenger" at bounding box center [1460, 734] width 43 height 43
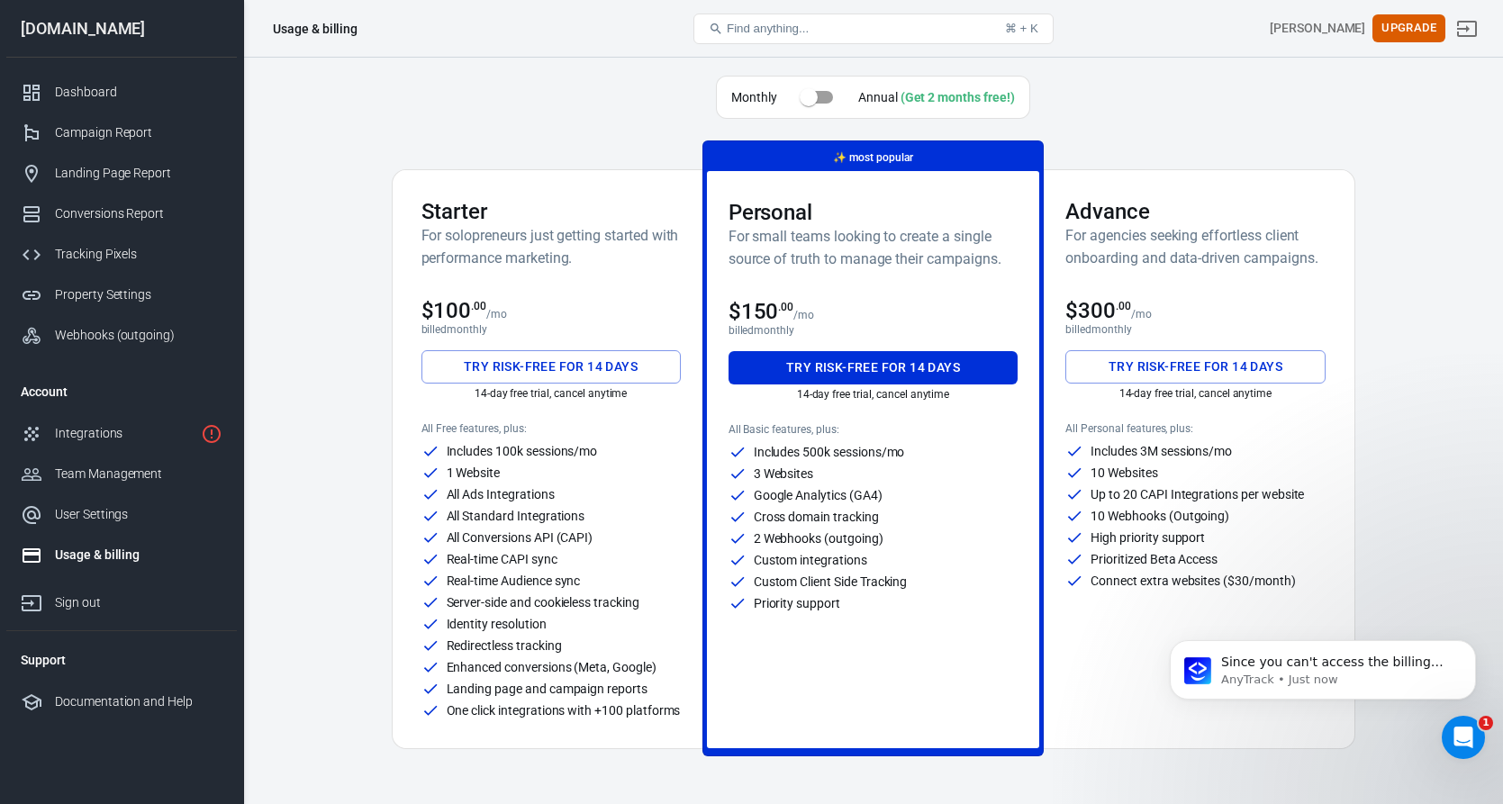
scroll to position [0, 0]
click at [1328, 680] on p "AnyTrack • Just now" at bounding box center [1337, 680] width 232 height 16
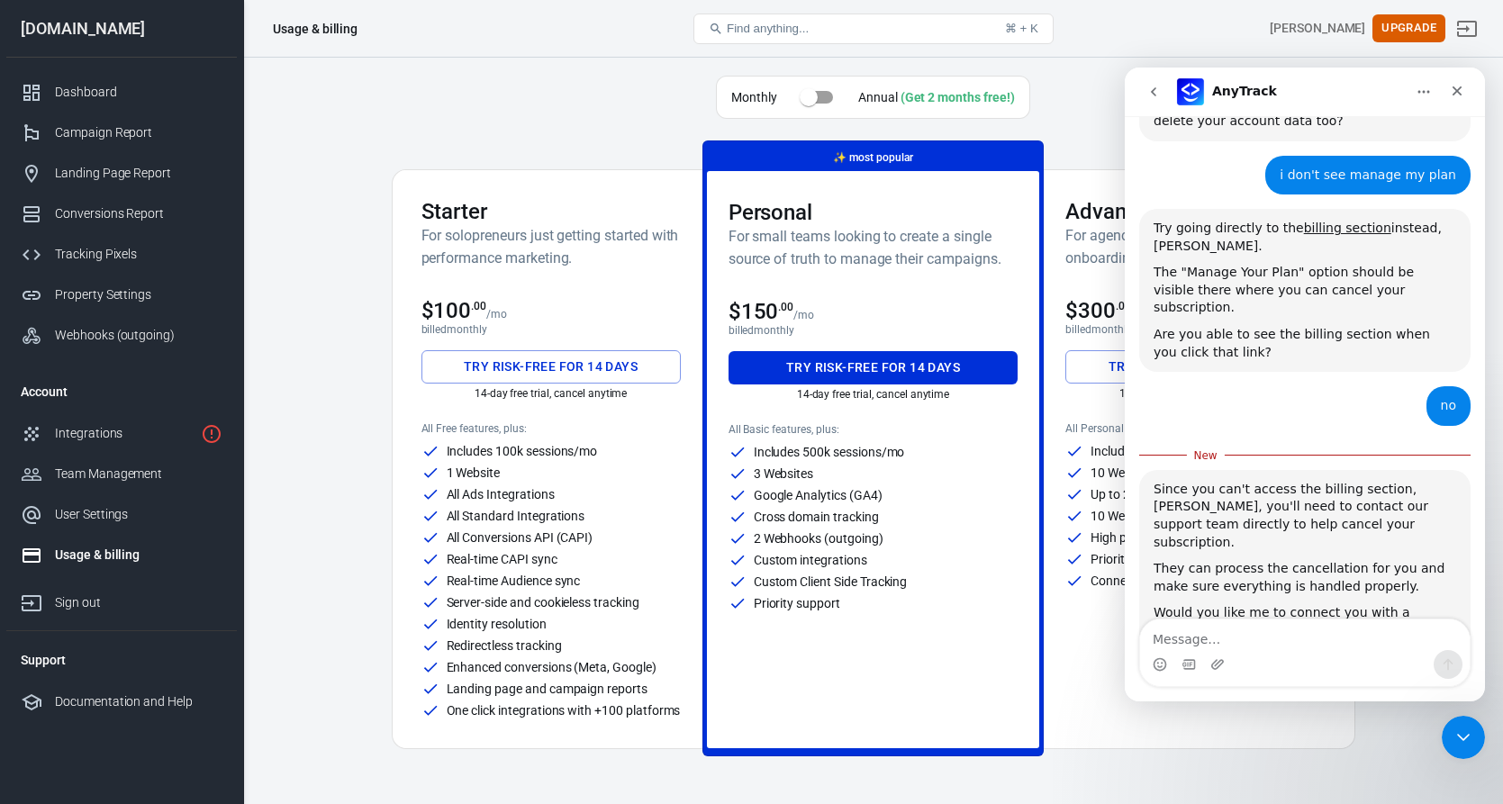
scroll to position [448, 0]
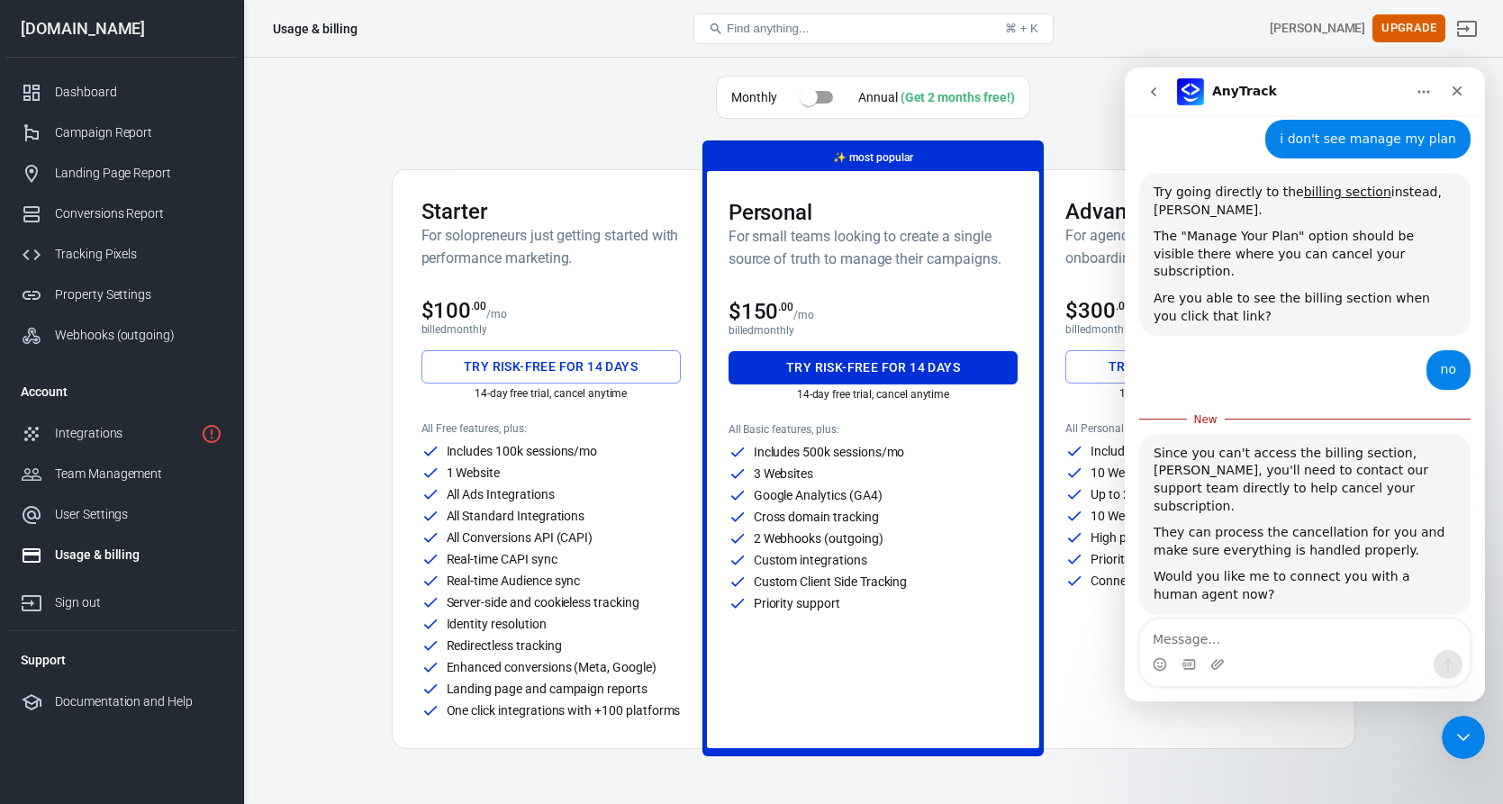
click at [1264, 646] on textarea "Message…" at bounding box center [1305, 635] width 330 height 31
type textarea "this is what i see"
click at [1192, 669] on div "Intercom messenger" at bounding box center [1305, 664] width 330 height 29
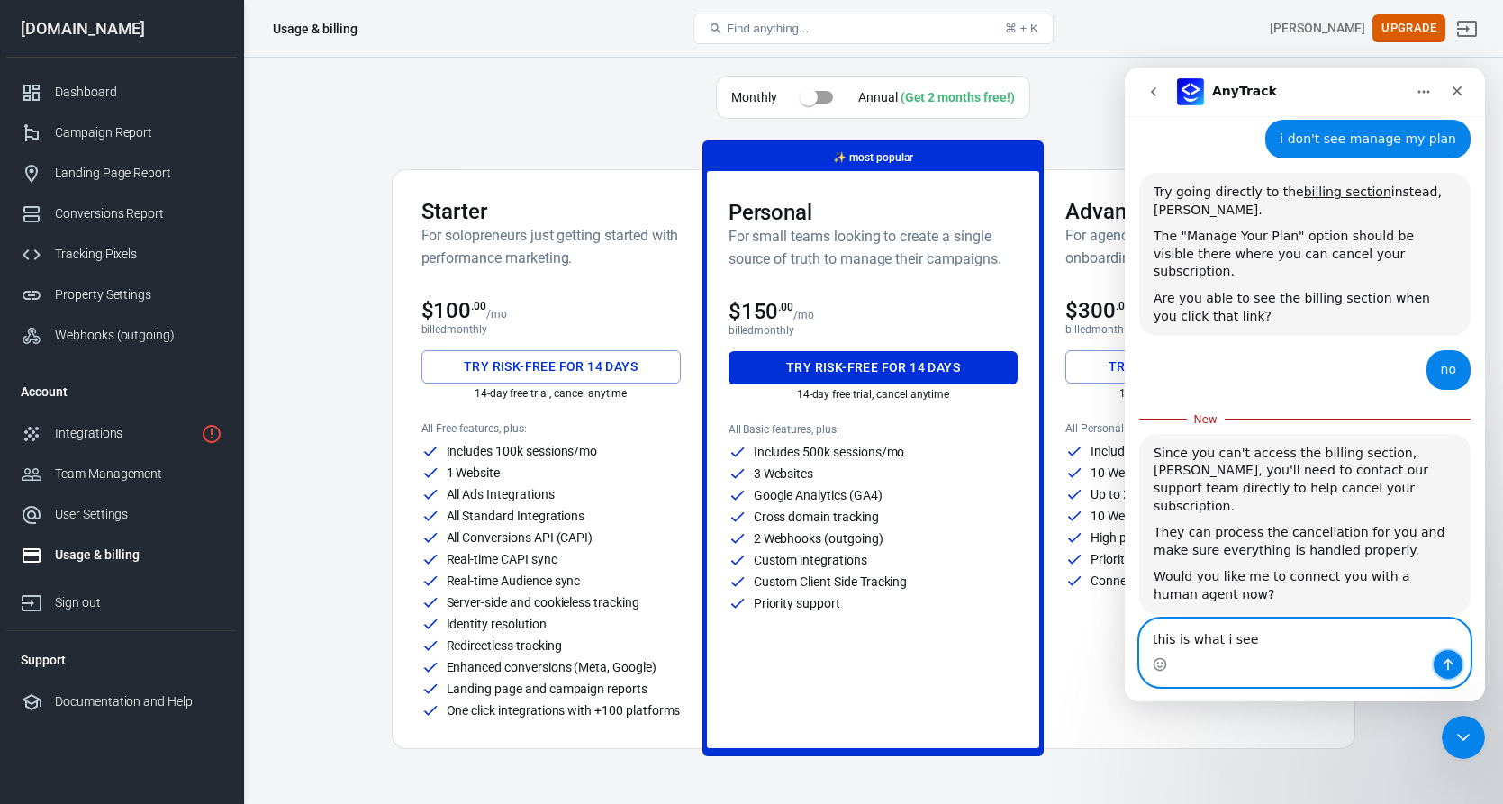
click at [1448, 666] on icon "Send a message…" at bounding box center [1449, 665] width 10 height 12
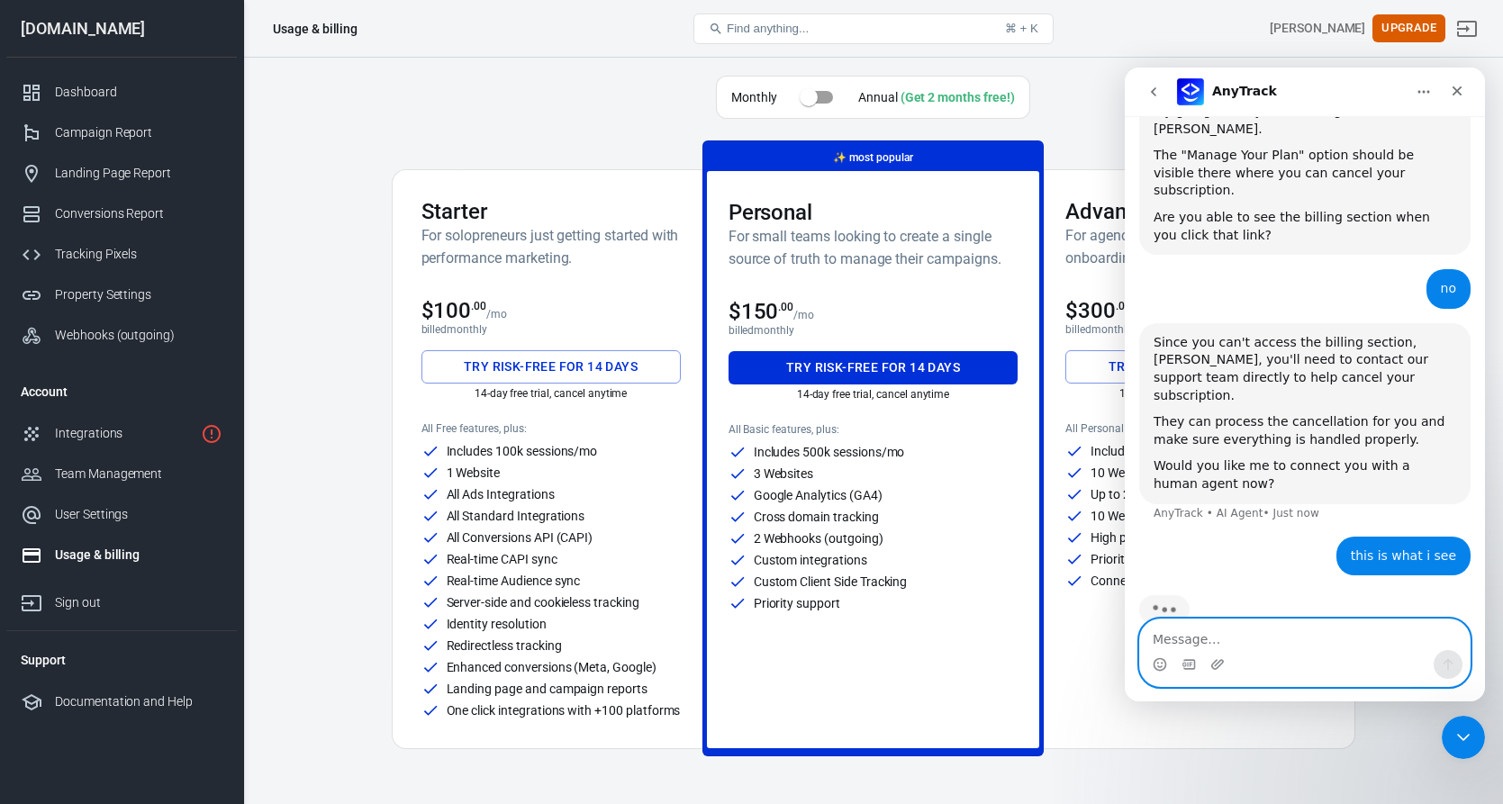
scroll to position [530, 0]
click at [1211, 662] on icon "Upload attachment" at bounding box center [1217, 664] width 14 height 14
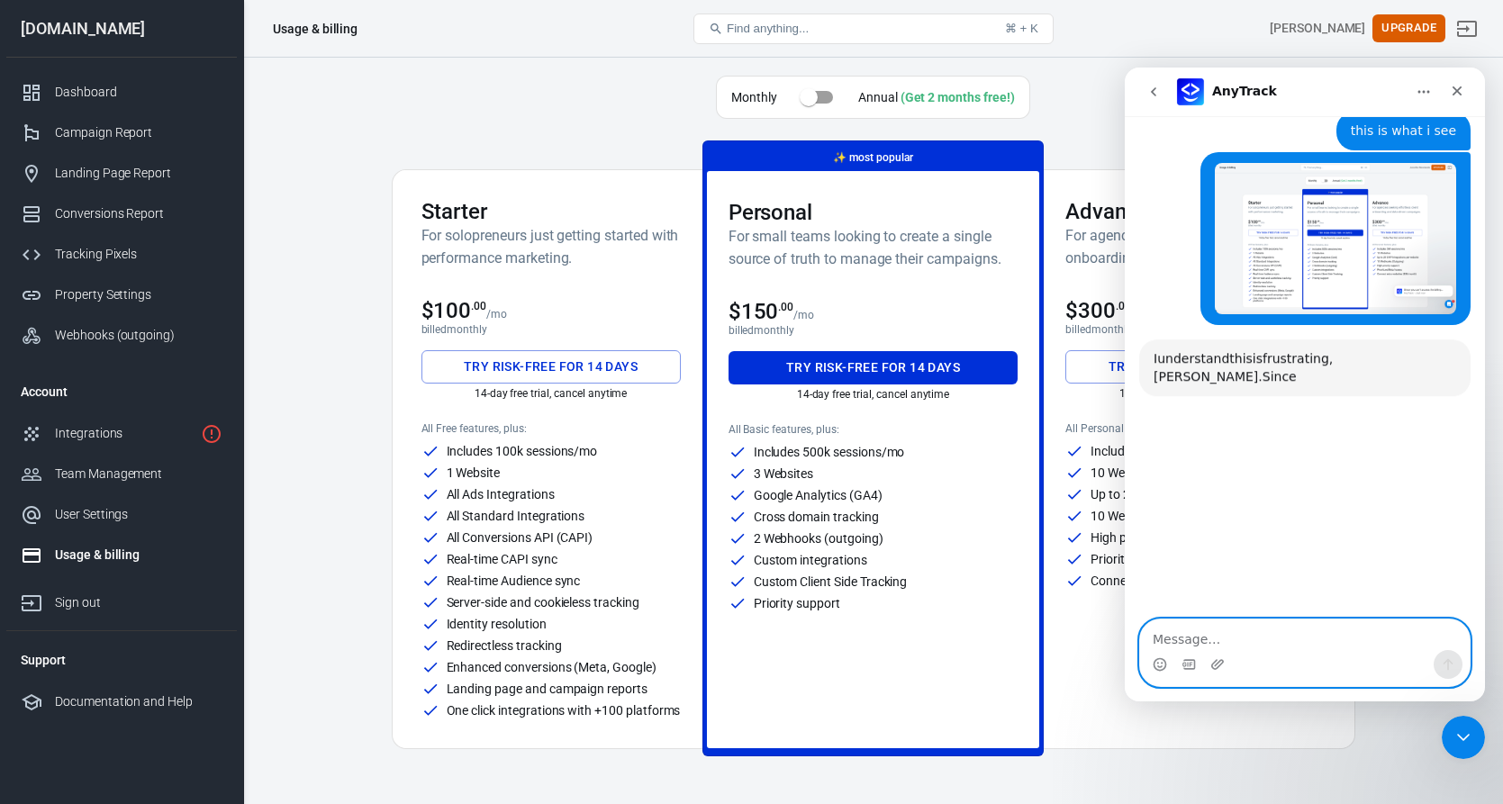
scroll to position [944, 0]
